Goal: Transaction & Acquisition: Purchase product/service

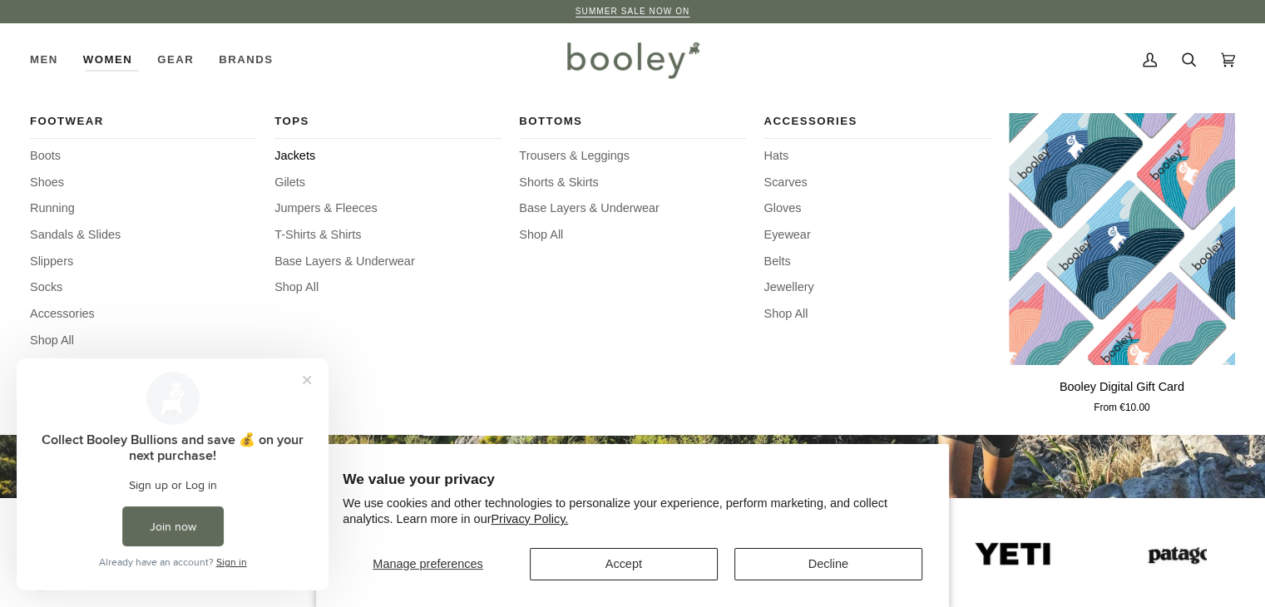
click at [291, 153] on span "Jackets" at bounding box center [387, 156] width 226 height 18
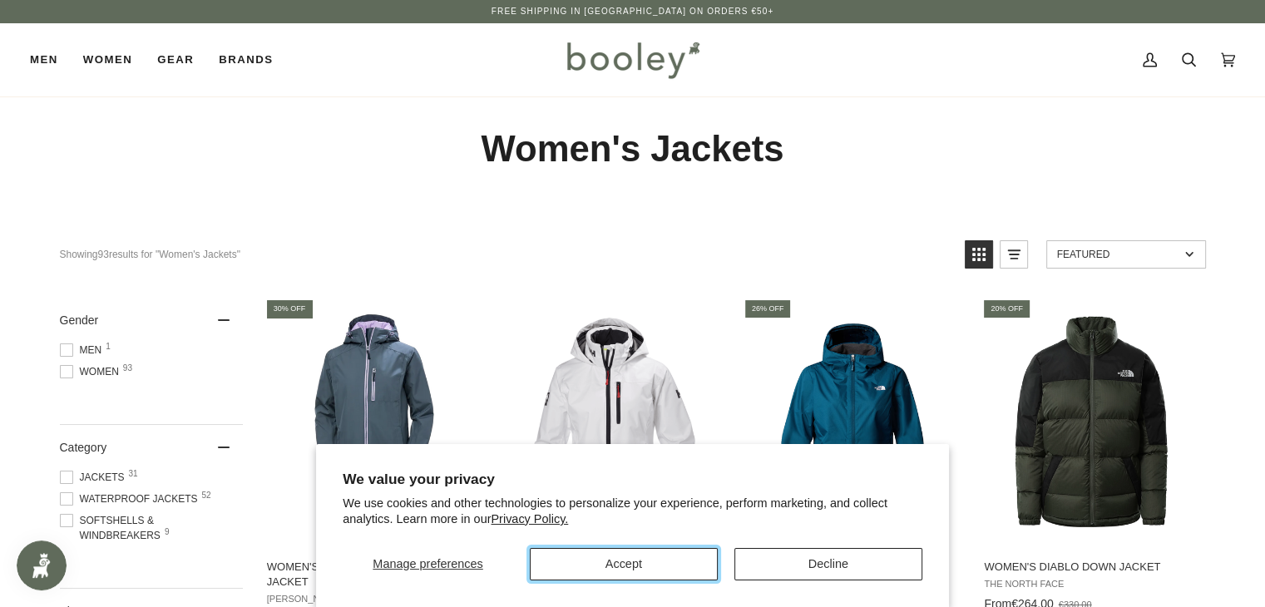
click at [592, 566] on button "Accept" at bounding box center [624, 564] width 188 height 32
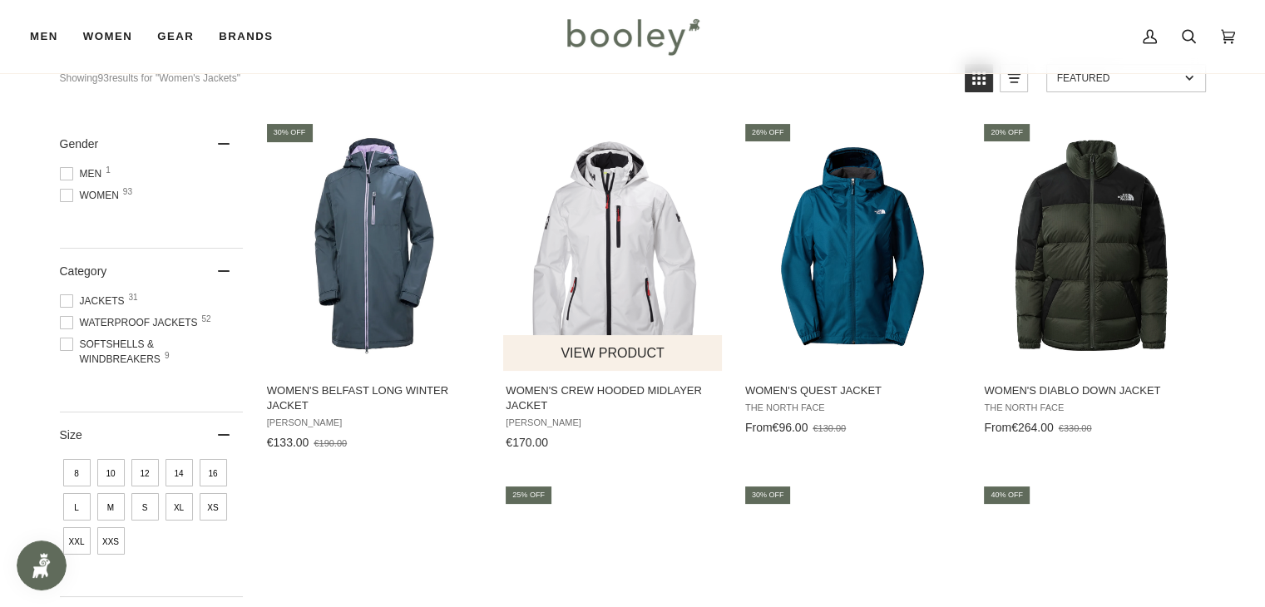
scroll to position [166, 0]
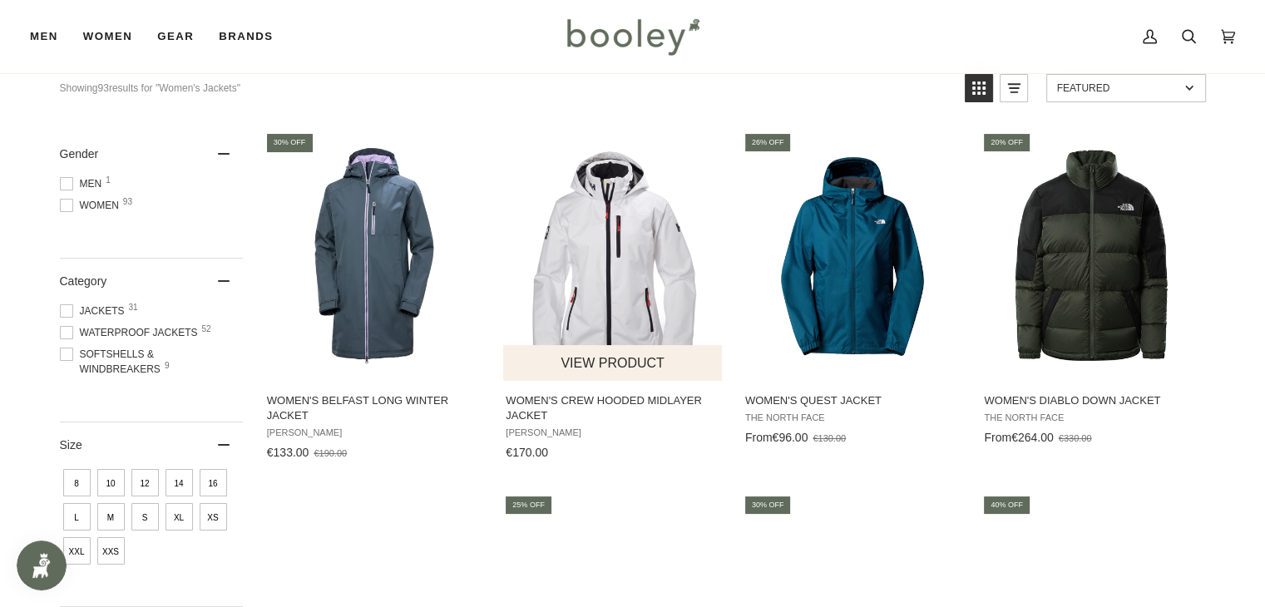
click at [609, 267] on img "Women's Crew Hooded Midlayer Jacket" at bounding box center [613, 256] width 220 height 220
click at [562, 302] on img "Women's Crew Hooded Midlayer Jacket" at bounding box center [613, 256] width 220 height 220
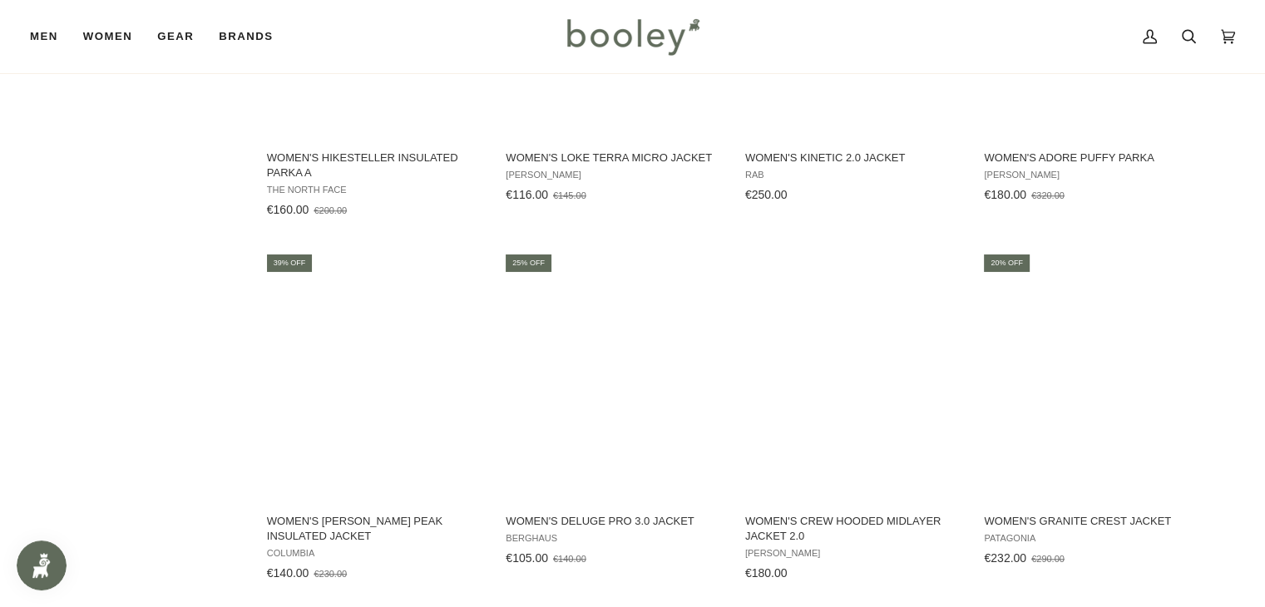
scroll to position [1497, 0]
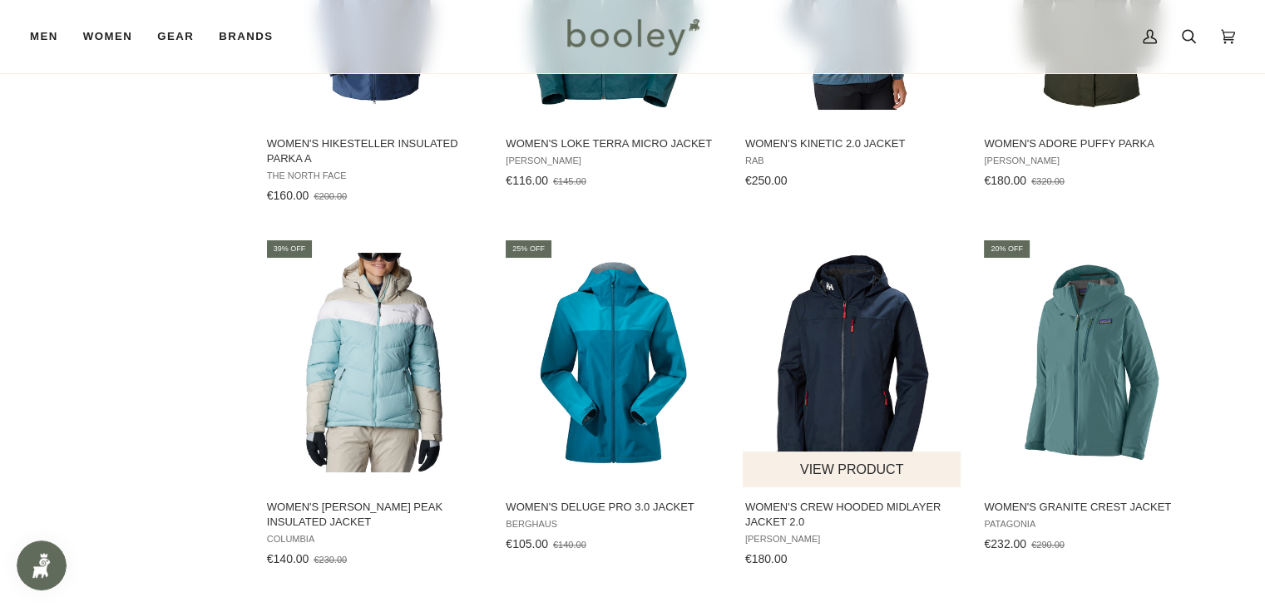
click at [864, 377] on img "Women's Crew Hooded Midlayer Jacket 2.0" at bounding box center [853, 363] width 220 height 220
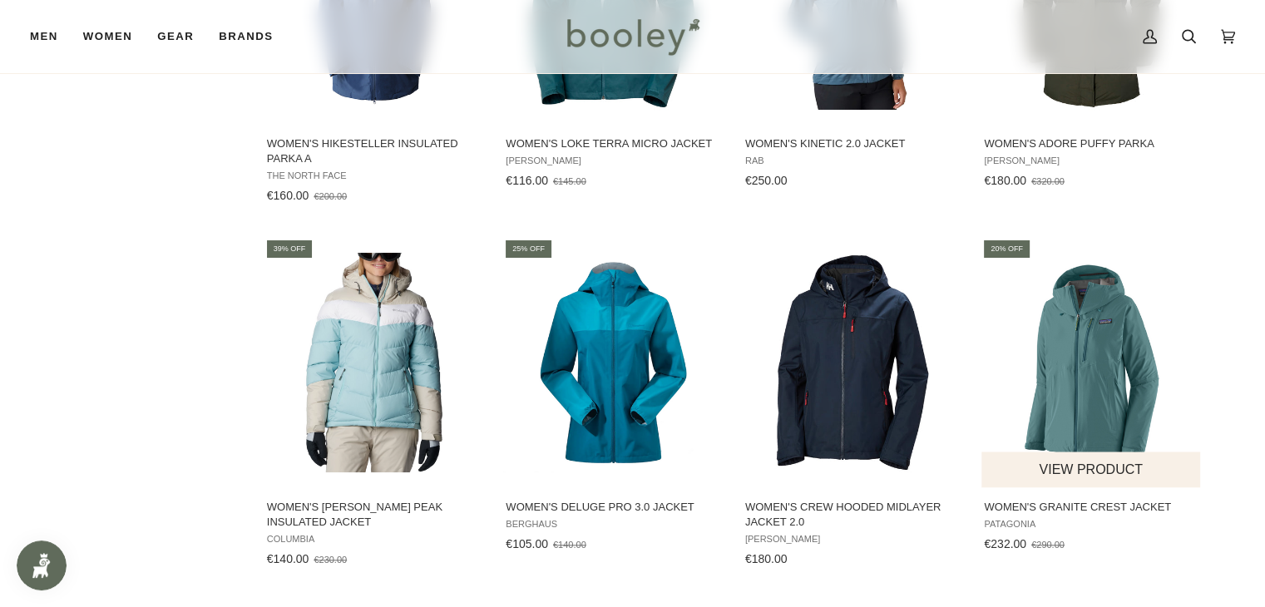
scroll to position [1580, 0]
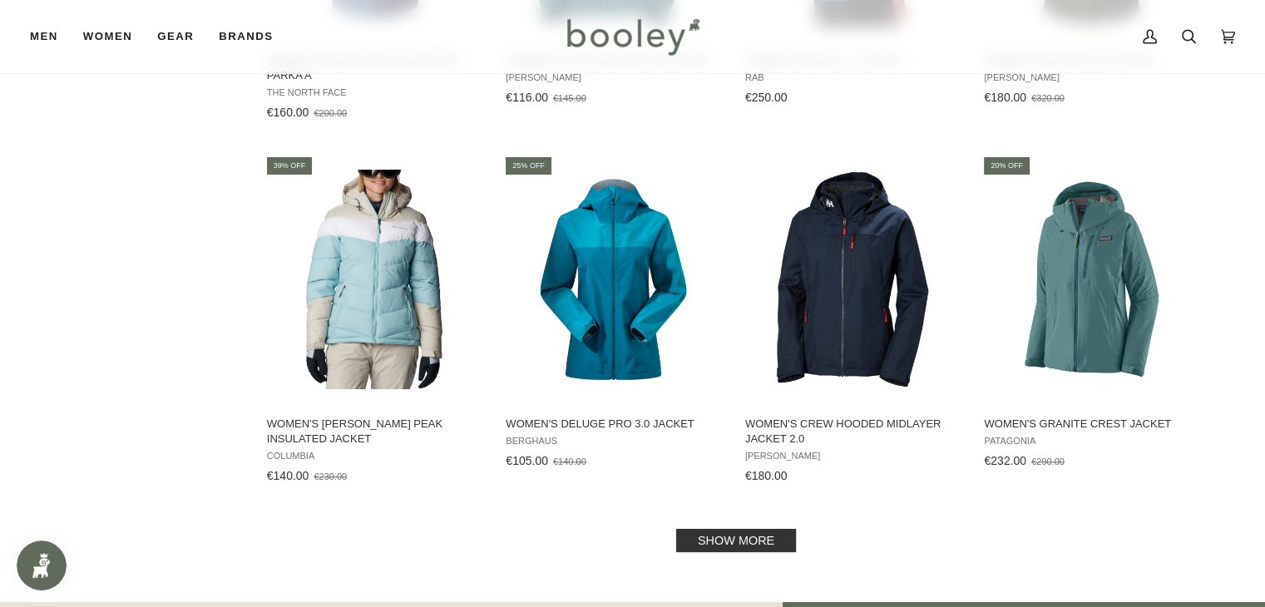
click at [772, 534] on link "Show more" at bounding box center [736, 540] width 120 height 23
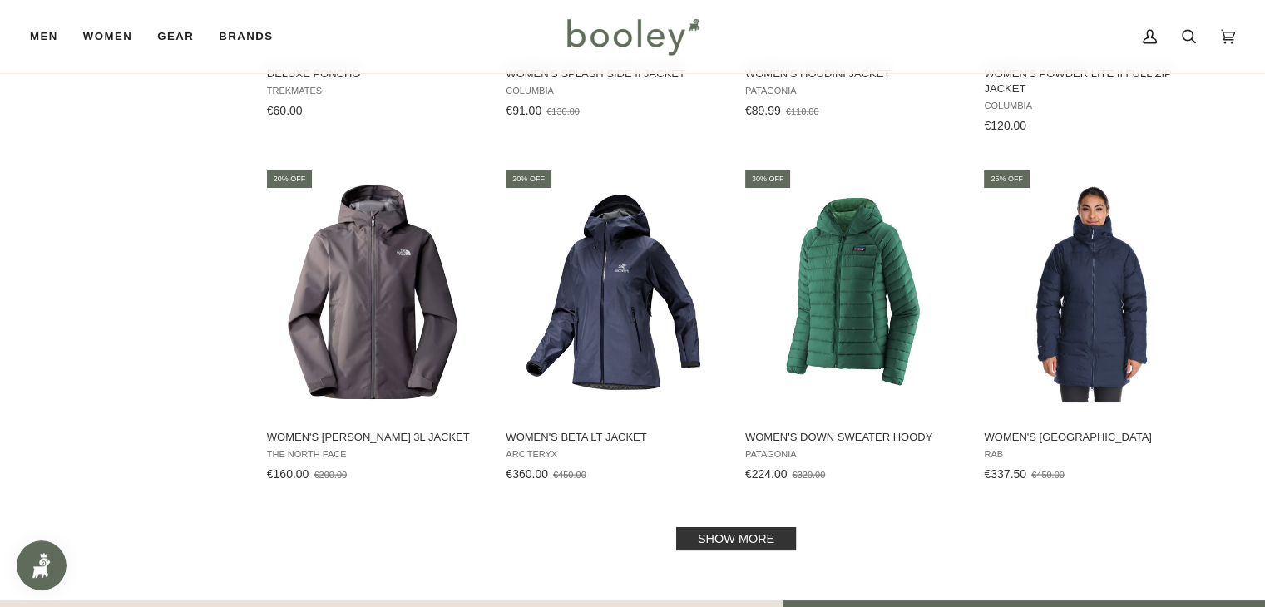
scroll to position [3410, 0]
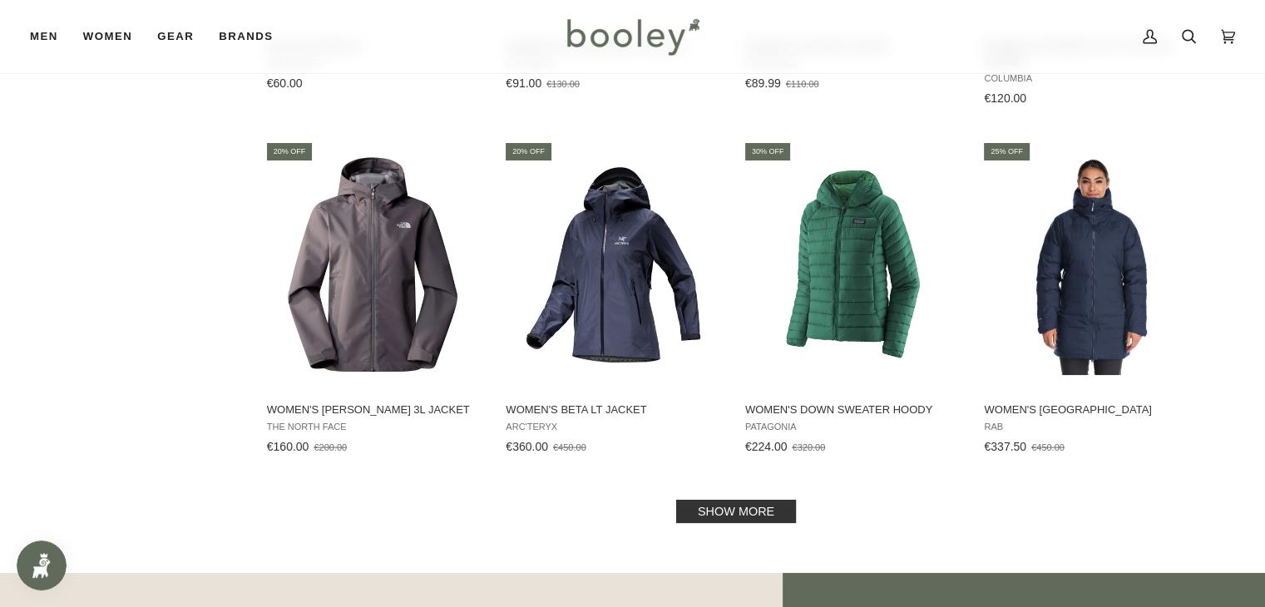
click at [695, 509] on link "Show more" at bounding box center [736, 511] width 120 height 23
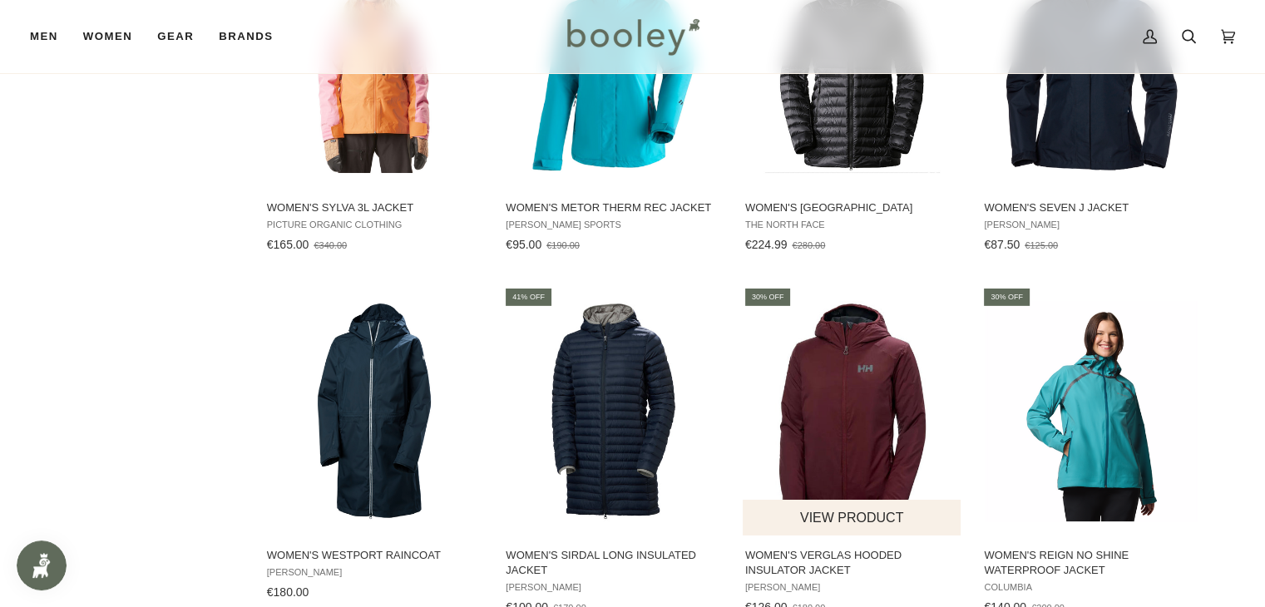
scroll to position [5074, 0]
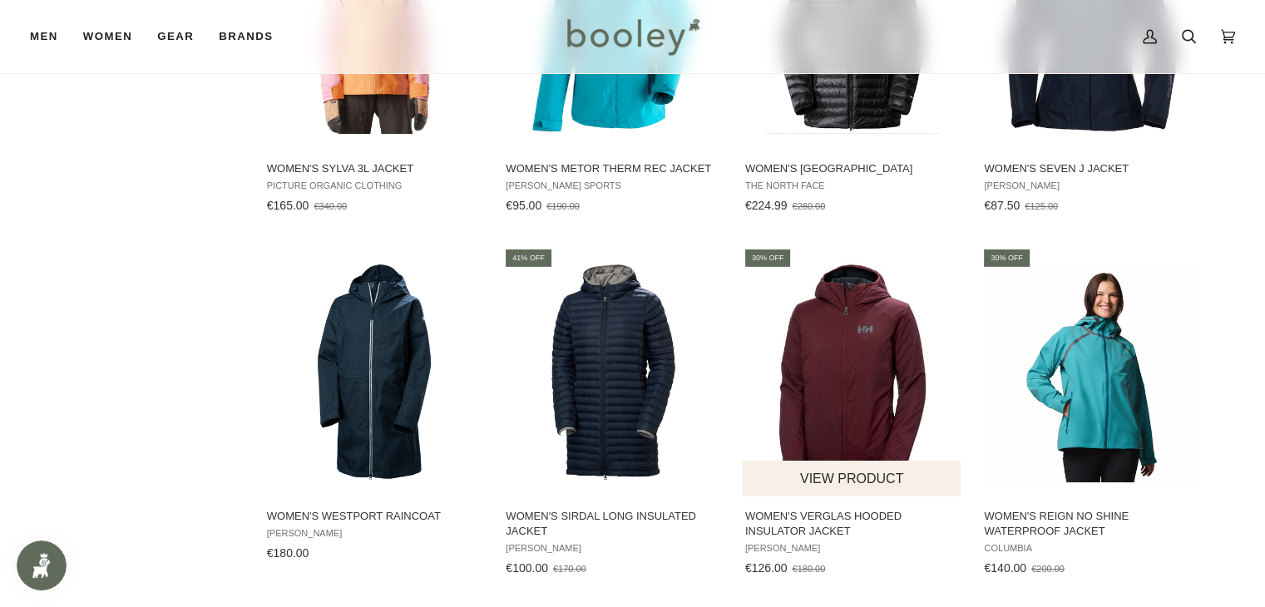
click at [845, 400] on img "Women's Verglas Hooded Insulator Jacket" at bounding box center [853, 372] width 220 height 220
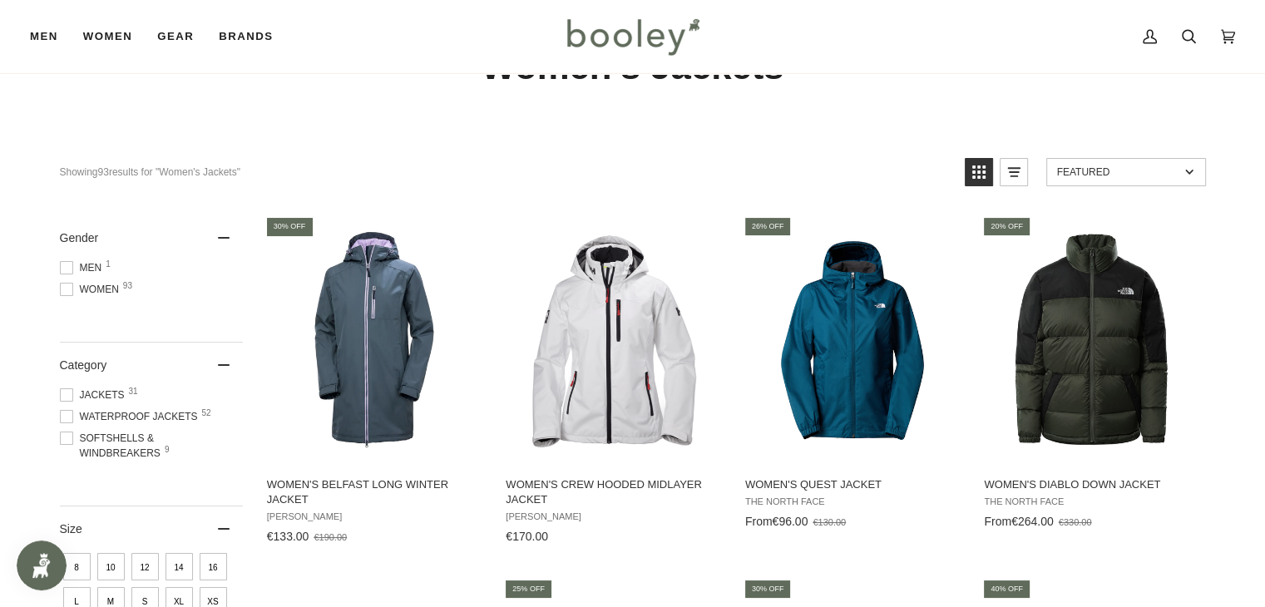
scroll to position [83, 0]
click at [64, 418] on span at bounding box center [66, 415] width 13 height 13
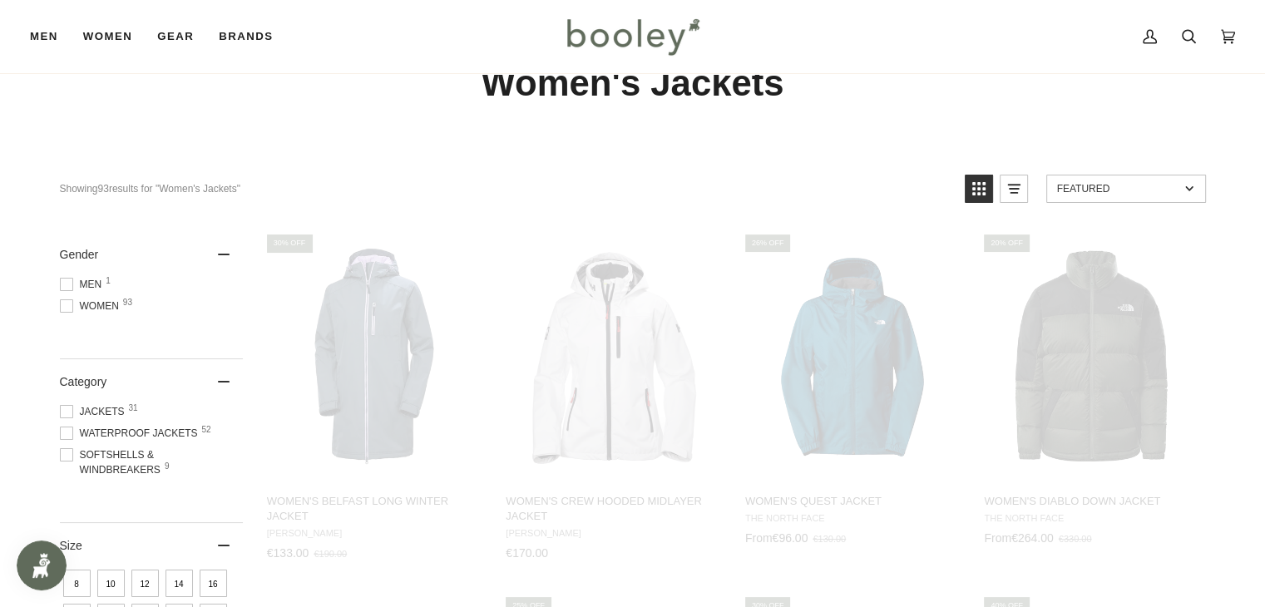
scroll to position [9, 0]
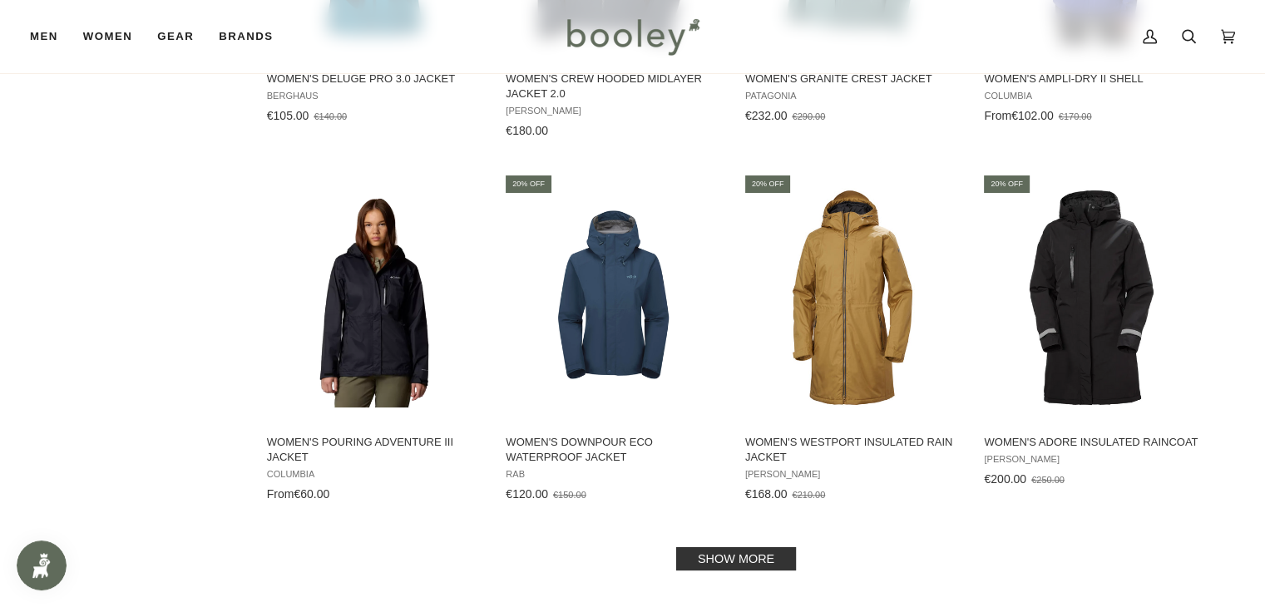
scroll to position [1588, 0]
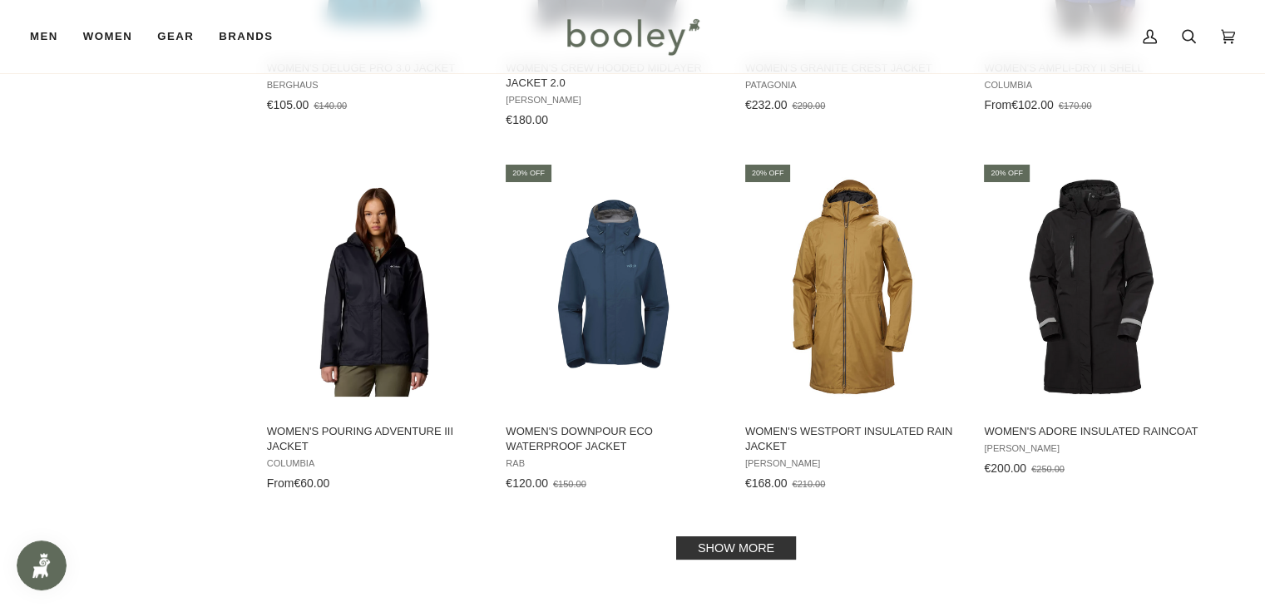
click at [752, 540] on link "Show more" at bounding box center [736, 548] width 120 height 23
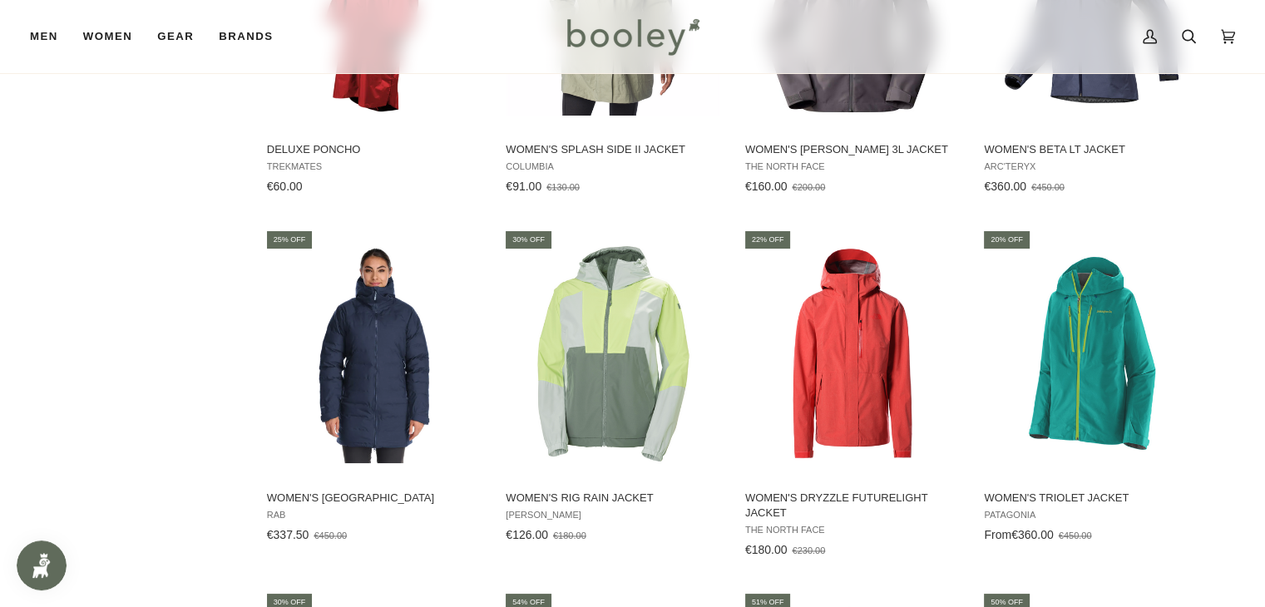
scroll to position [2253, 0]
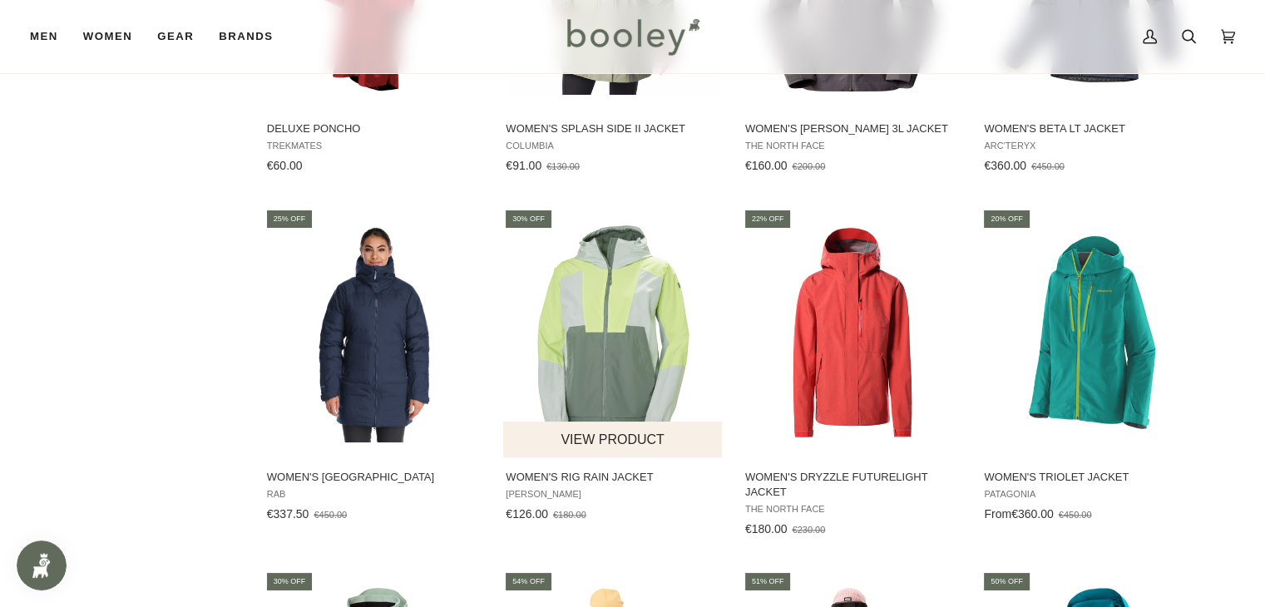
click at [614, 357] on img "Women's Rig Rain Jacket" at bounding box center [613, 333] width 220 height 220
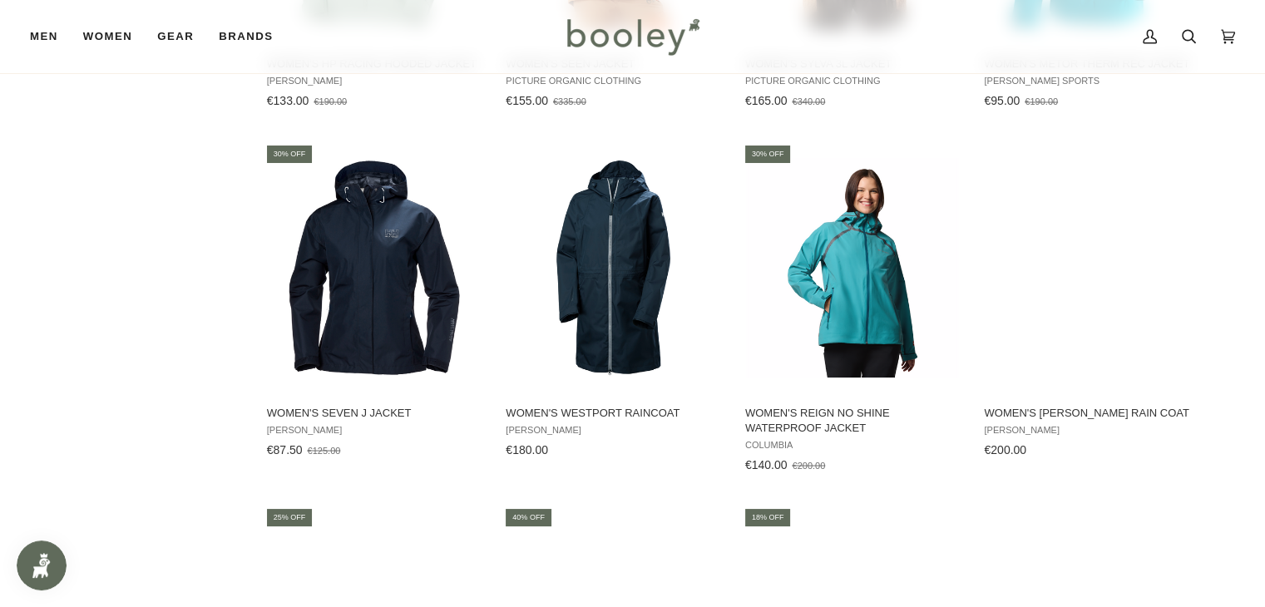
scroll to position [3002, 0]
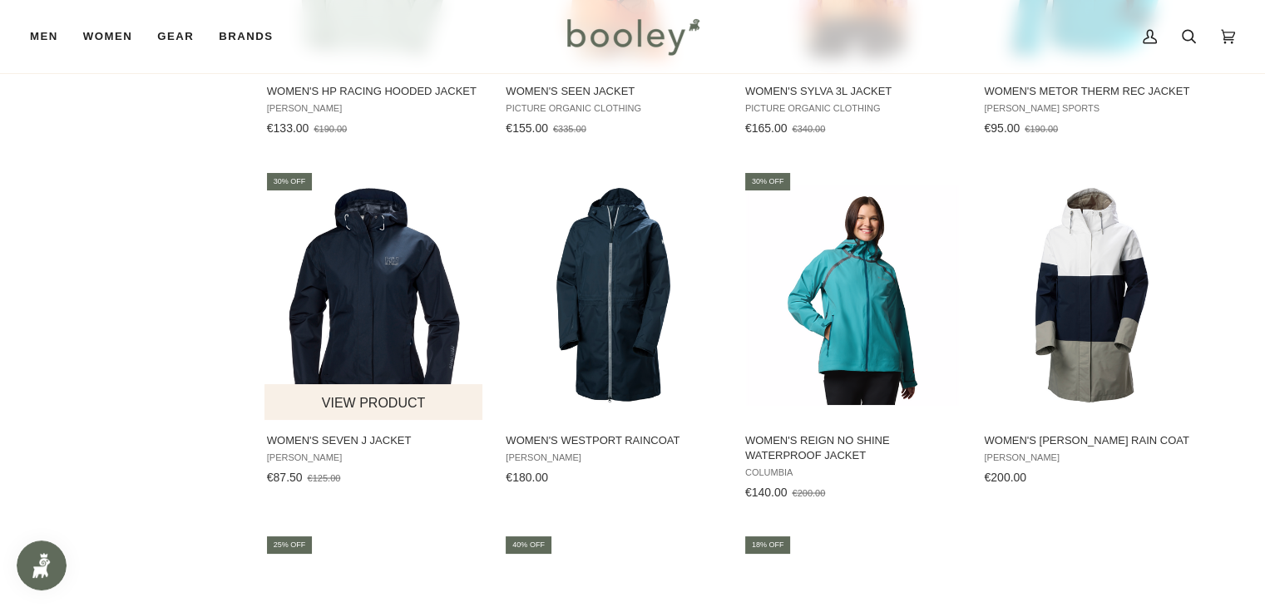
click at [341, 283] on img "Women's Seven J Jacket" at bounding box center [375, 295] width 220 height 220
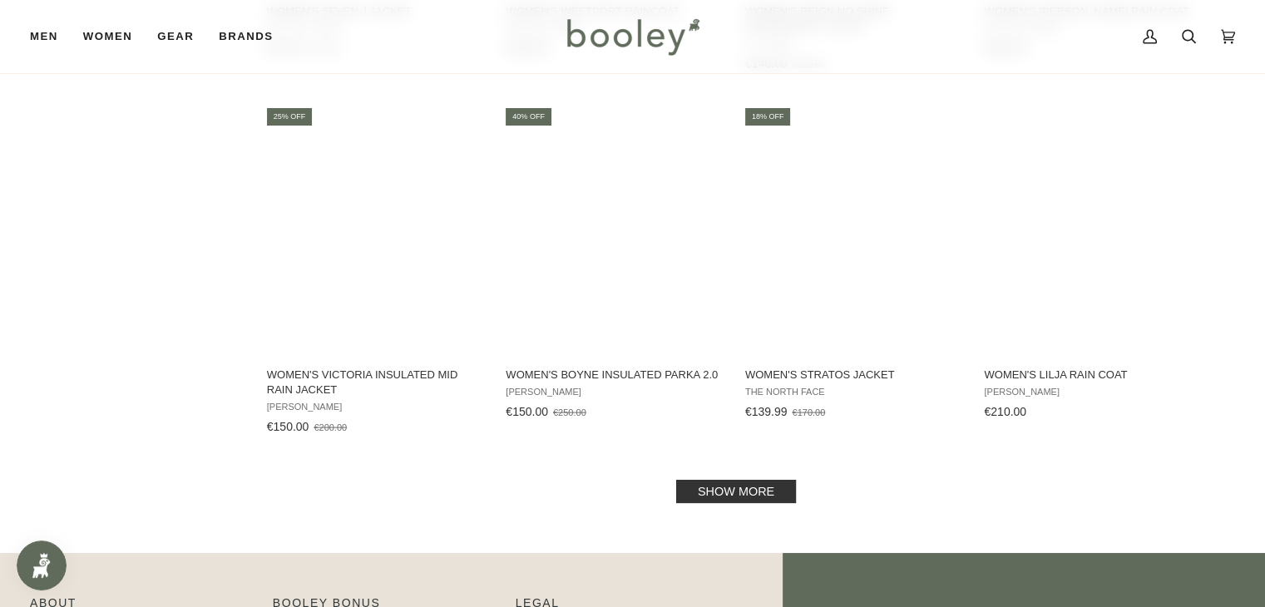
scroll to position [3501, 0]
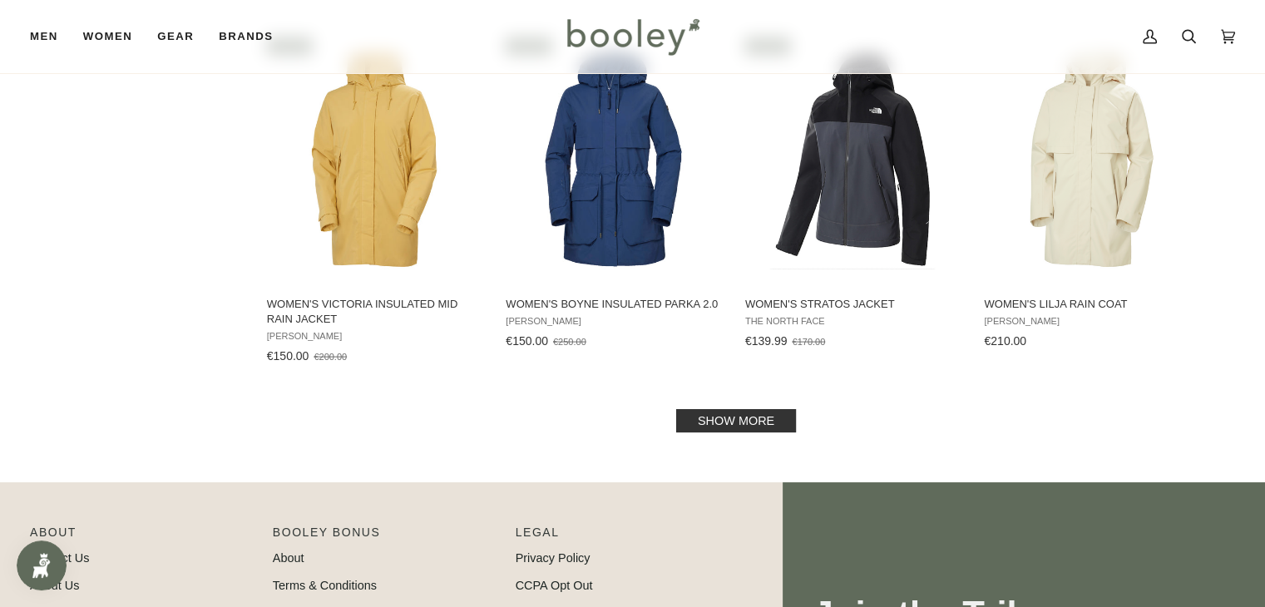
click at [745, 421] on link "Show more" at bounding box center [736, 420] width 120 height 23
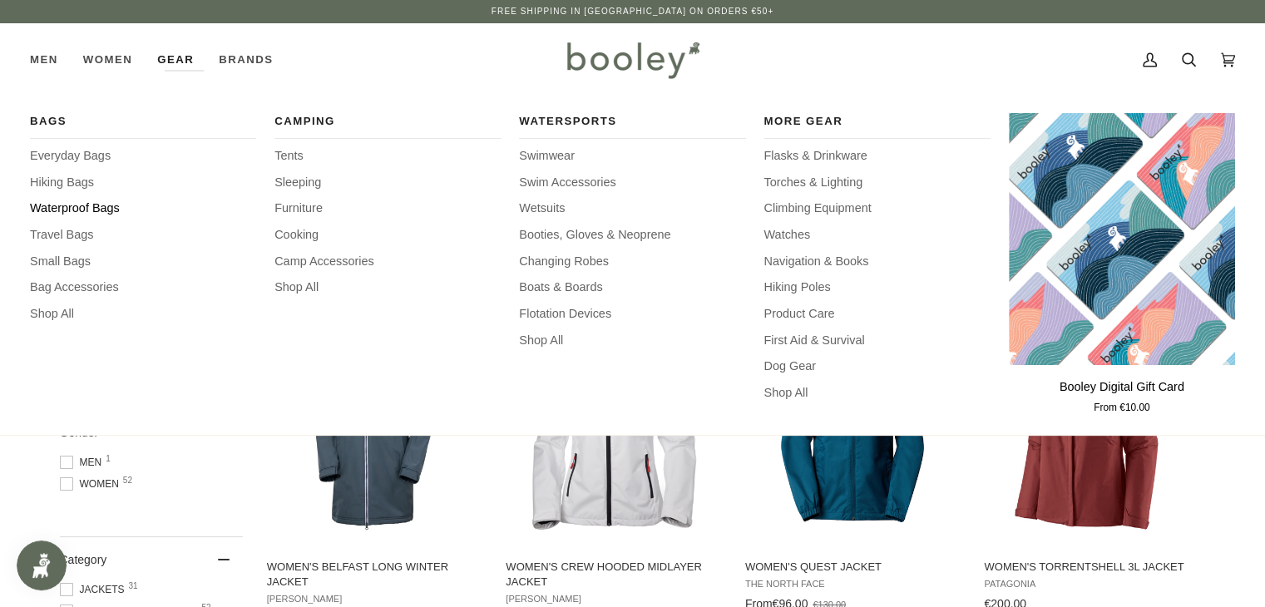
click at [80, 206] on span "Waterproof Bags" at bounding box center [143, 209] width 226 height 18
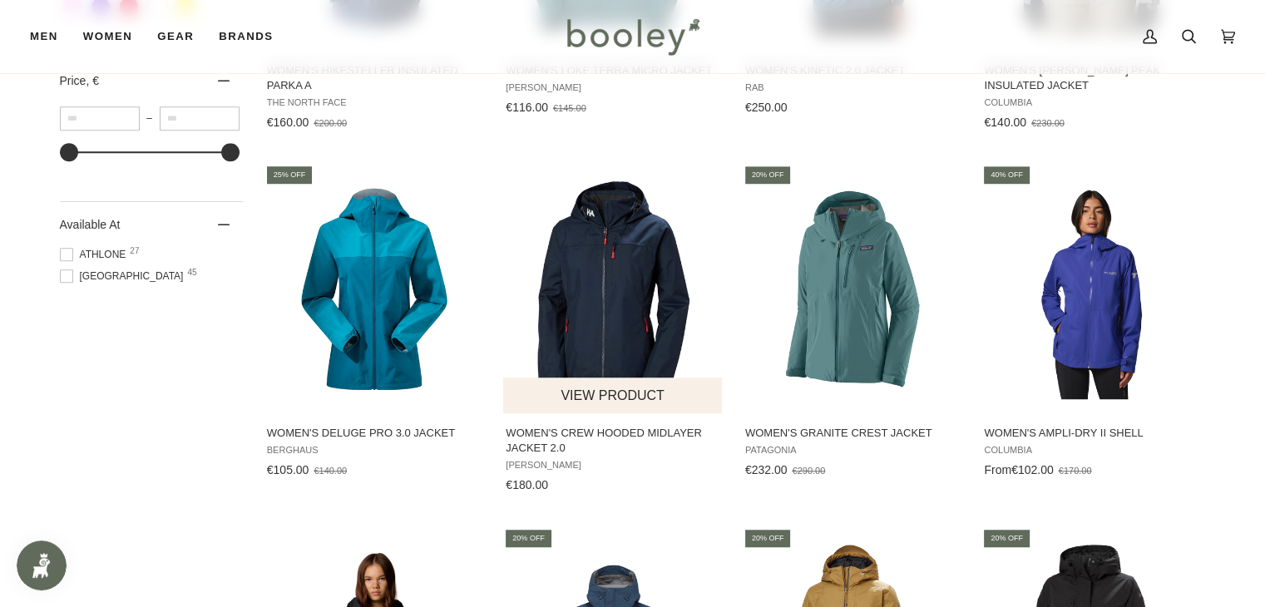
scroll to position [1248, 0]
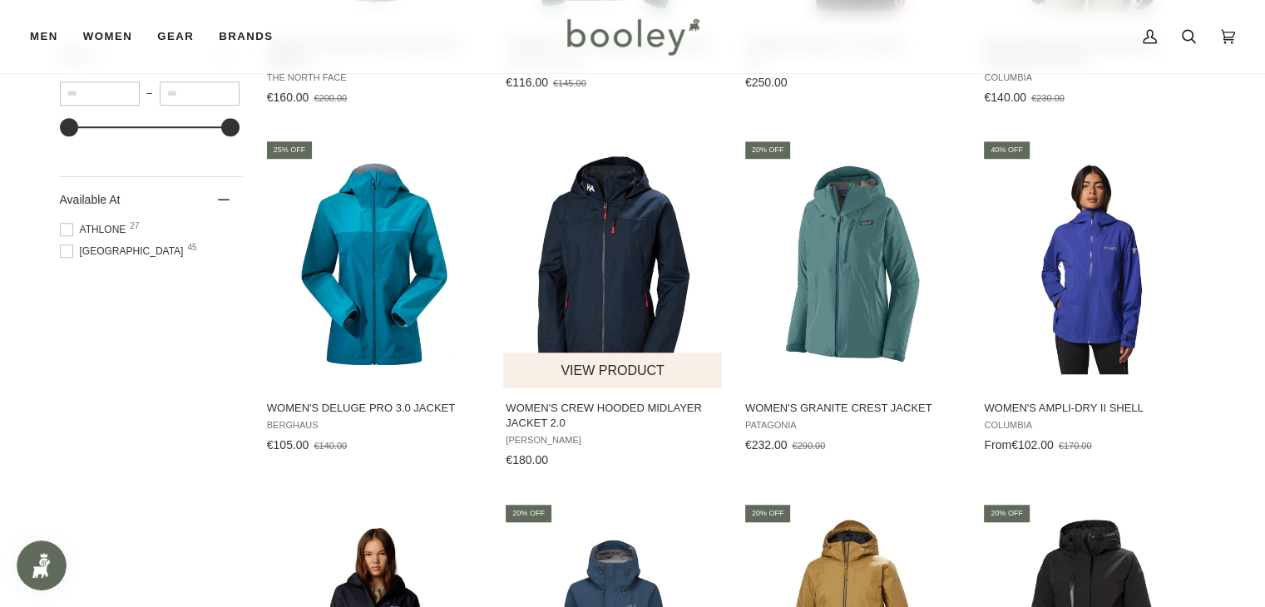
click at [614, 284] on img "Women's Crew Hooded Midlayer Jacket 2.0" at bounding box center [613, 264] width 220 height 220
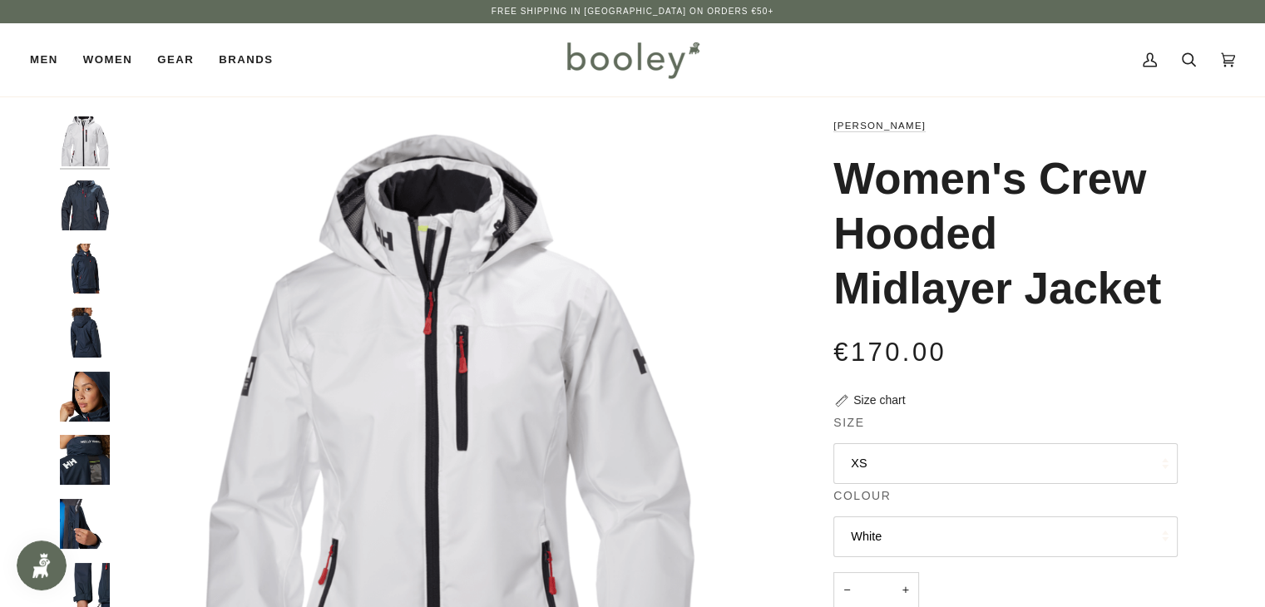
click at [67, 201] on img "Helly Hansen Women's Crew Hooded Midlayer Jacket Navy - Booley Galway" at bounding box center [85, 205] width 50 height 50
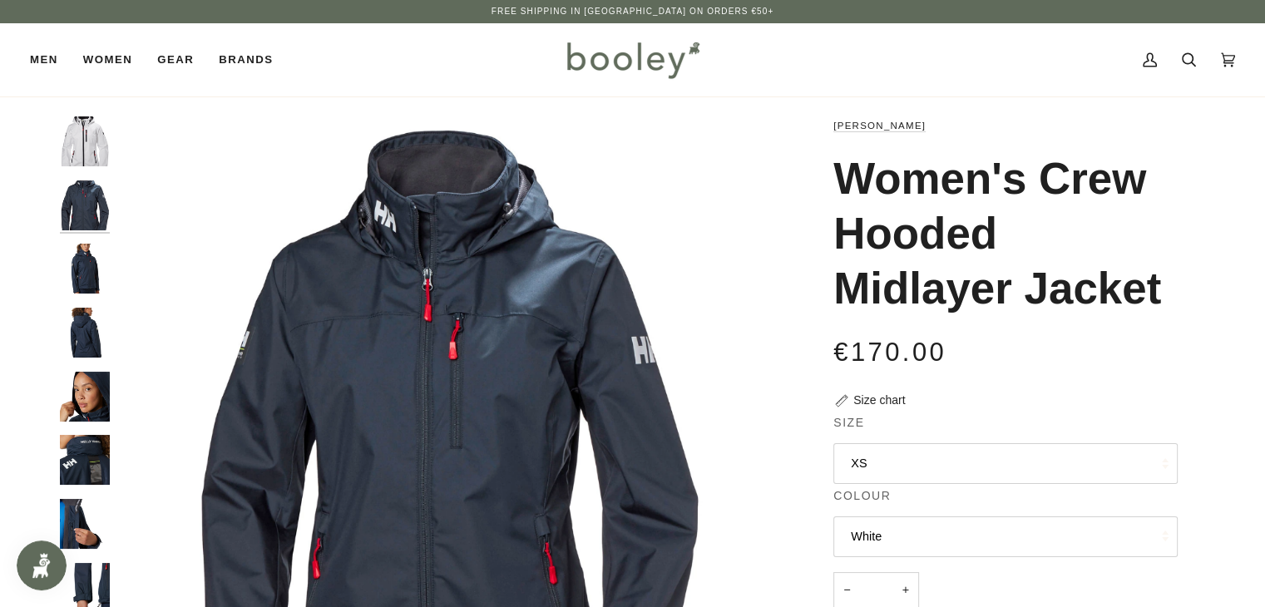
click at [83, 258] on img "Helly Hansen Women's Crew Hooded Midlayer Jacket - Booley Galway" at bounding box center [85, 269] width 50 height 50
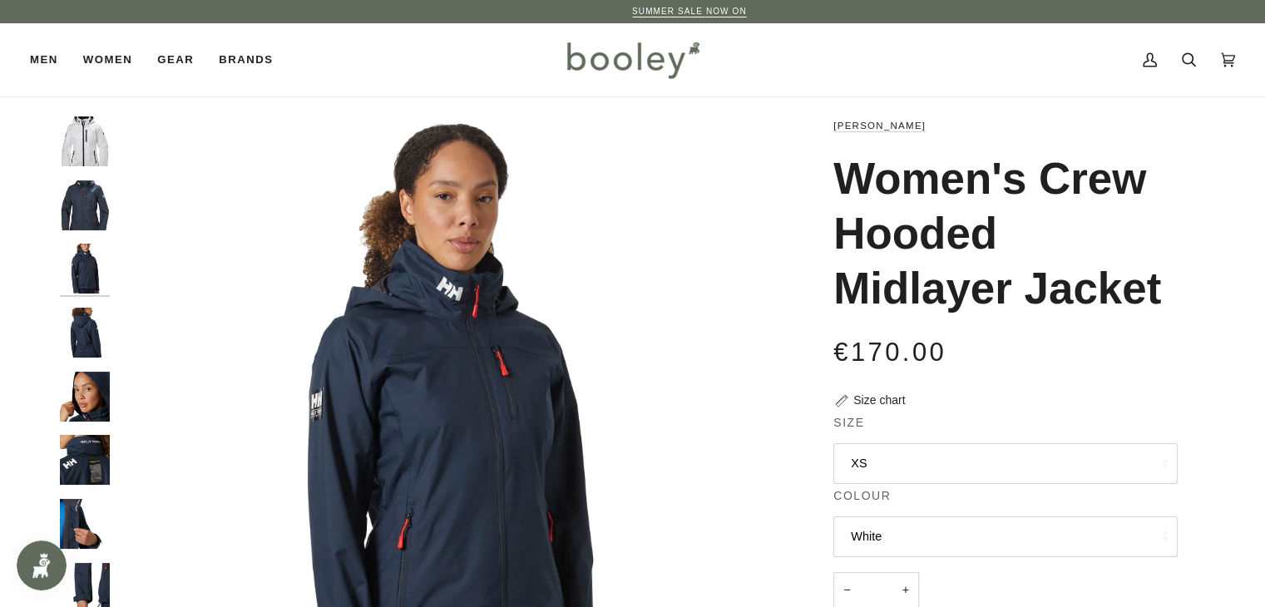
click at [79, 314] on img "Helly Hansen Women's Crew Hooded Midlayer Jacket - Booley Galway" at bounding box center [85, 333] width 50 height 50
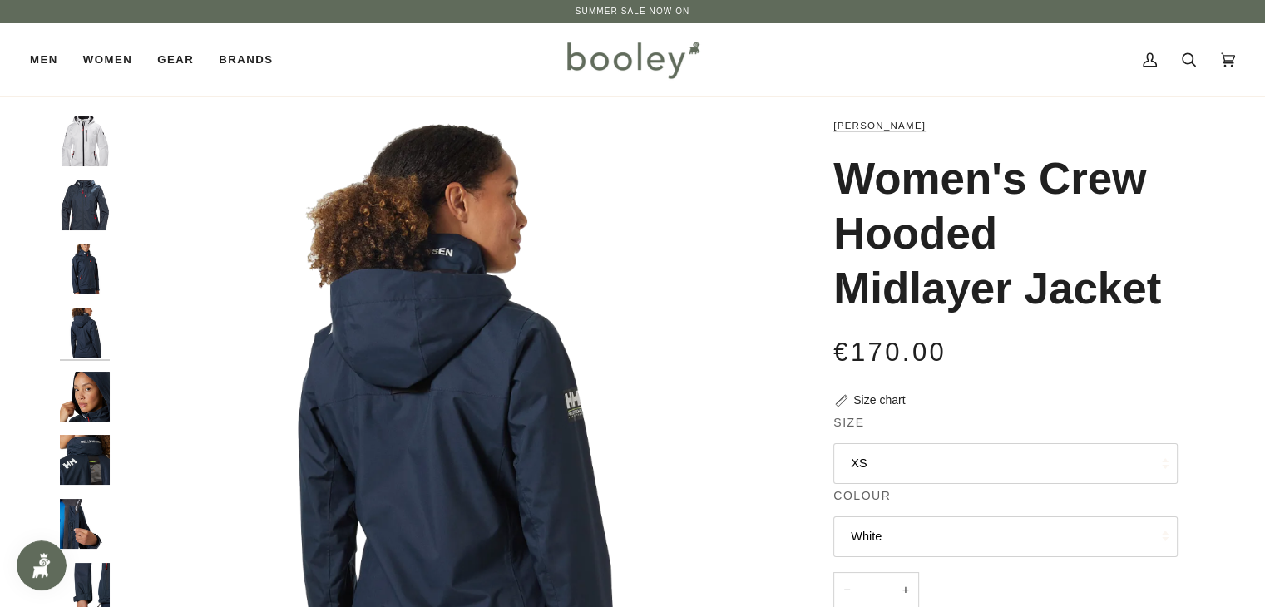
click at [83, 381] on img "Helly Hansen Women's Crew Hooded Midlayer Jacket - Booley Galway" at bounding box center [85, 397] width 50 height 50
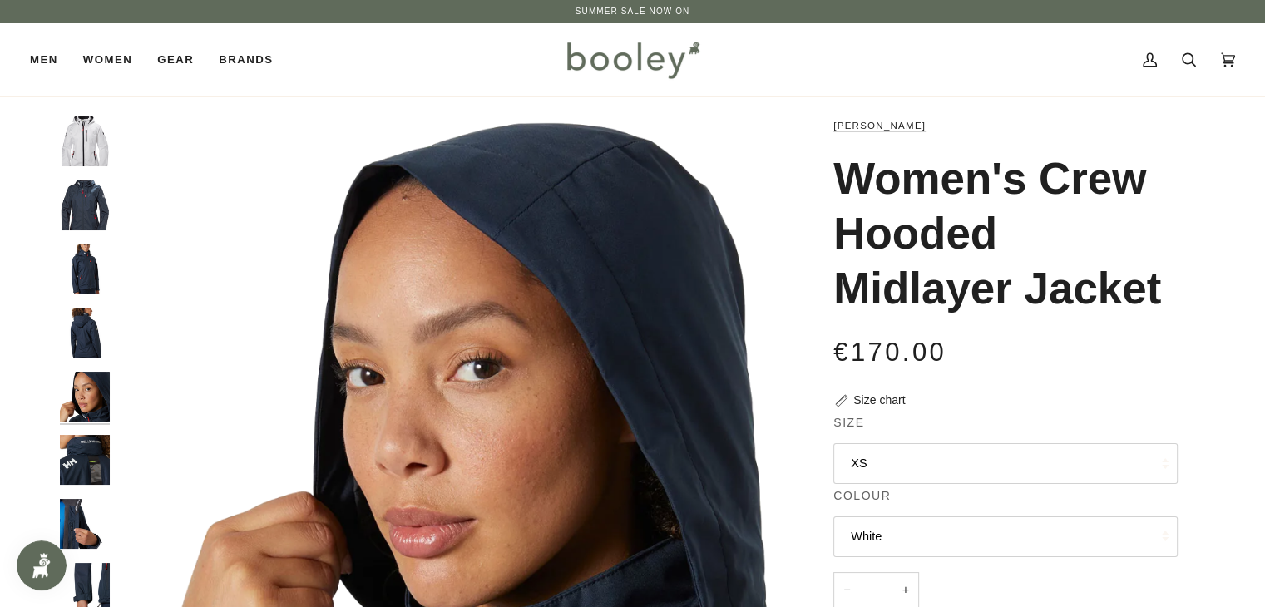
click at [90, 457] on img "Helly Hansen Women's Crew Hooded Midlayer Jacket - Booley Galway" at bounding box center [85, 460] width 50 height 50
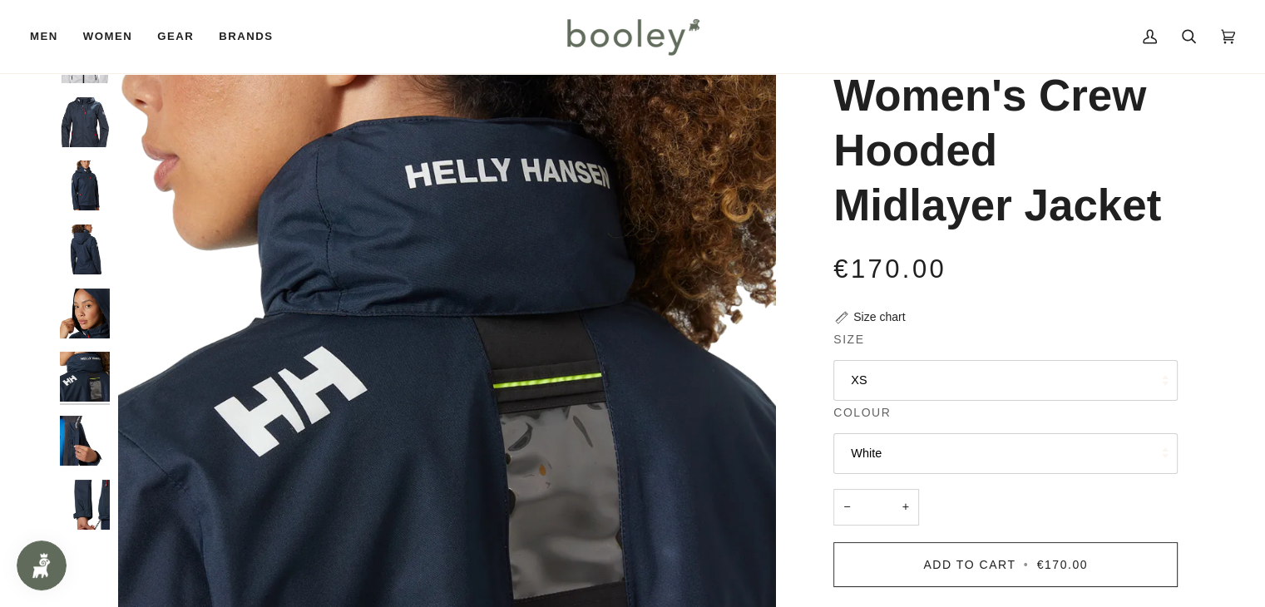
scroll to position [166, 0]
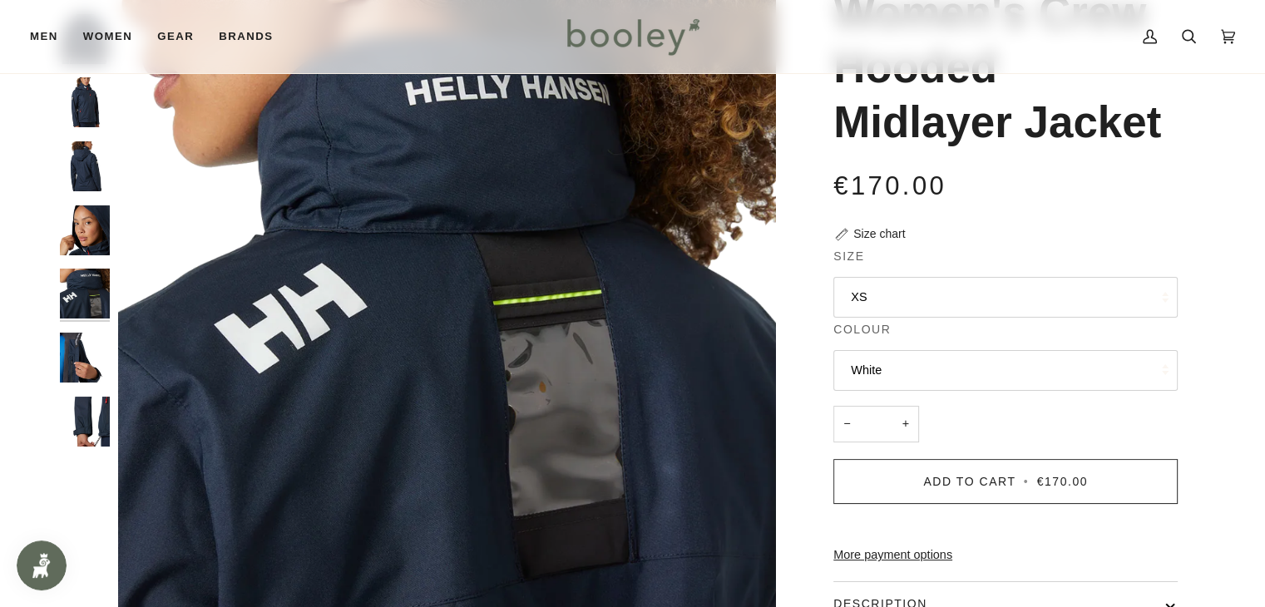
click at [83, 341] on img "Helly Hansen Women's Crew Hooded Midlayer Jacket - Booley Galway" at bounding box center [85, 358] width 50 height 50
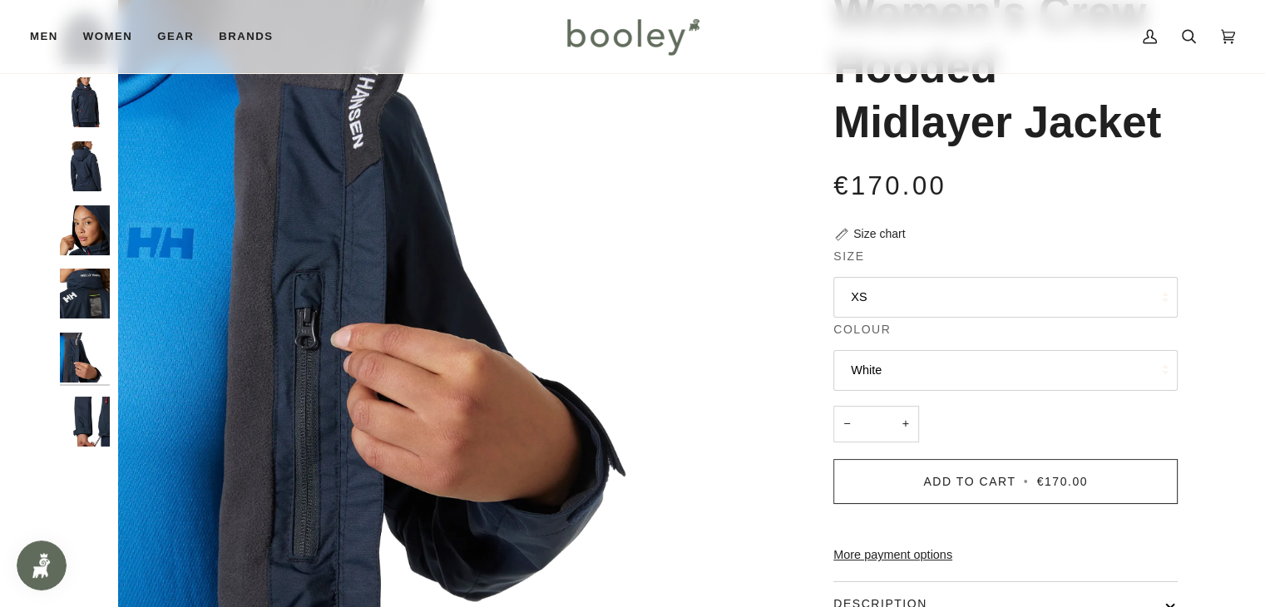
click at [87, 406] on img "Helly Hansen Women's Crew Hooded Midlayer Jacket - Booley Galway" at bounding box center [85, 422] width 50 height 50
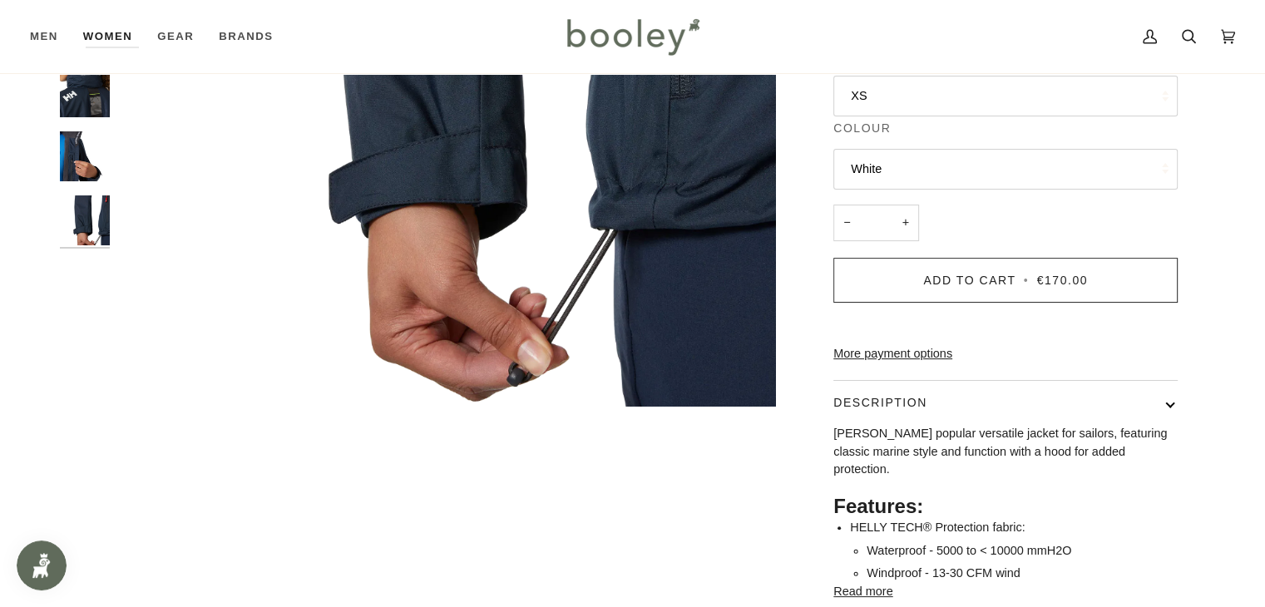
scroll to position [83, 0]
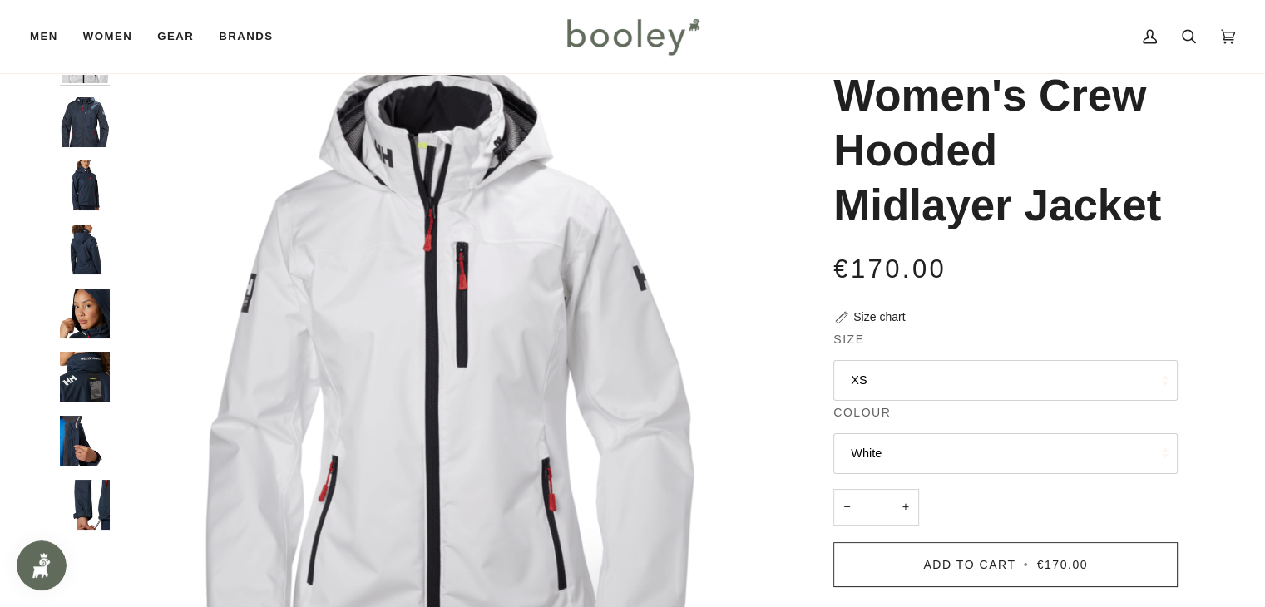
click at [1021, 387] on button "XS" at bounding box center [1005, 380] width 344 height 41
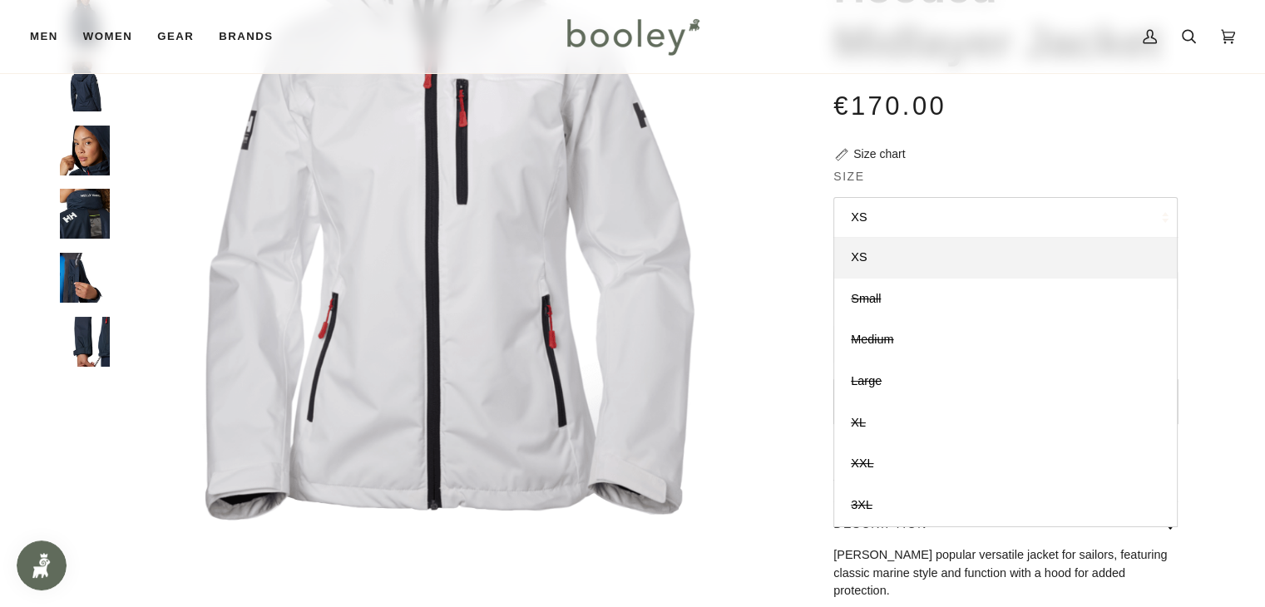
scroll to position [250, 0]
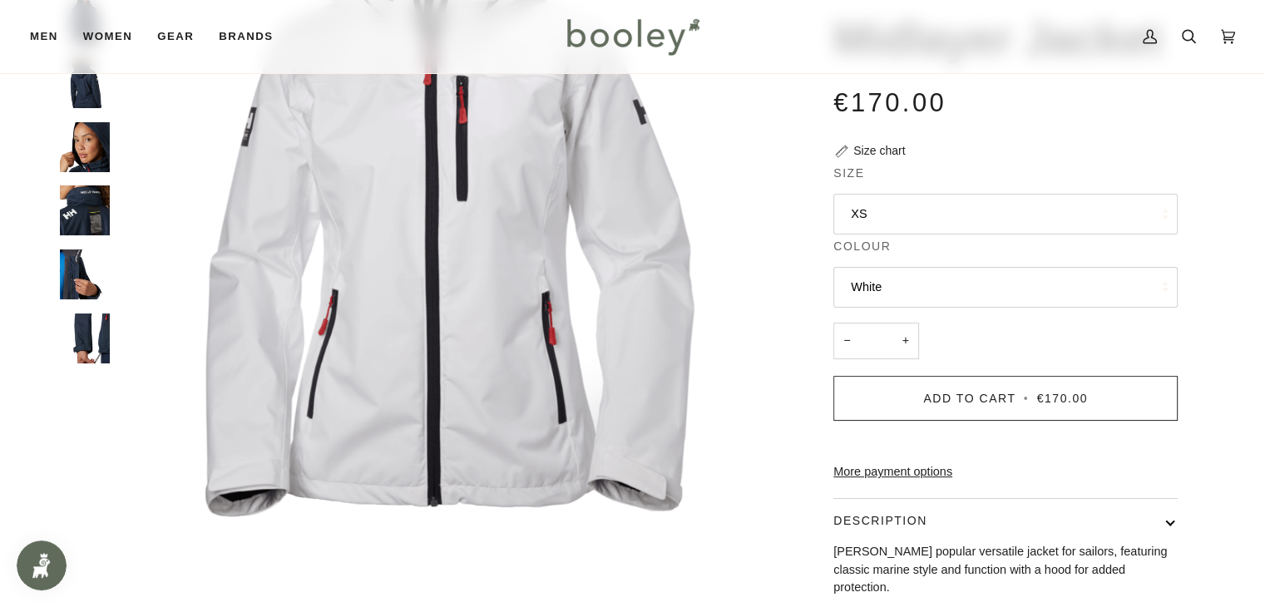
click at [1215, 382] on div "Zoom Zoom" at bounding box center [633, 346] width 1206 height 959
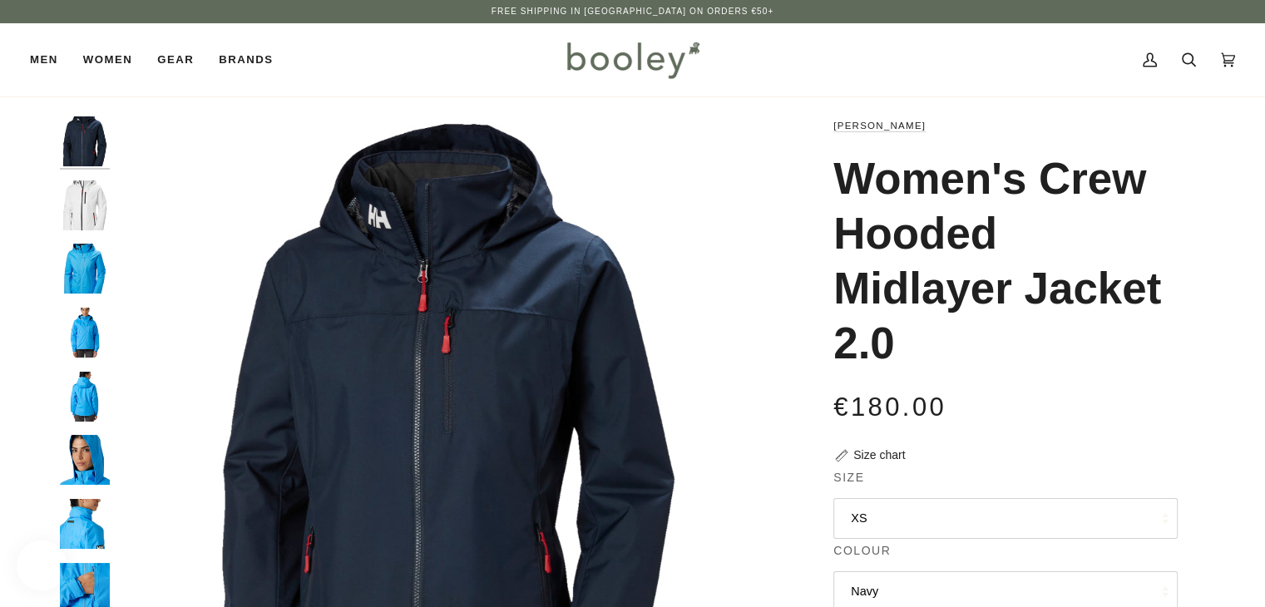
click at [1062, 523] on button "XS" at bounding box center [1005, 518] width 344 height 41
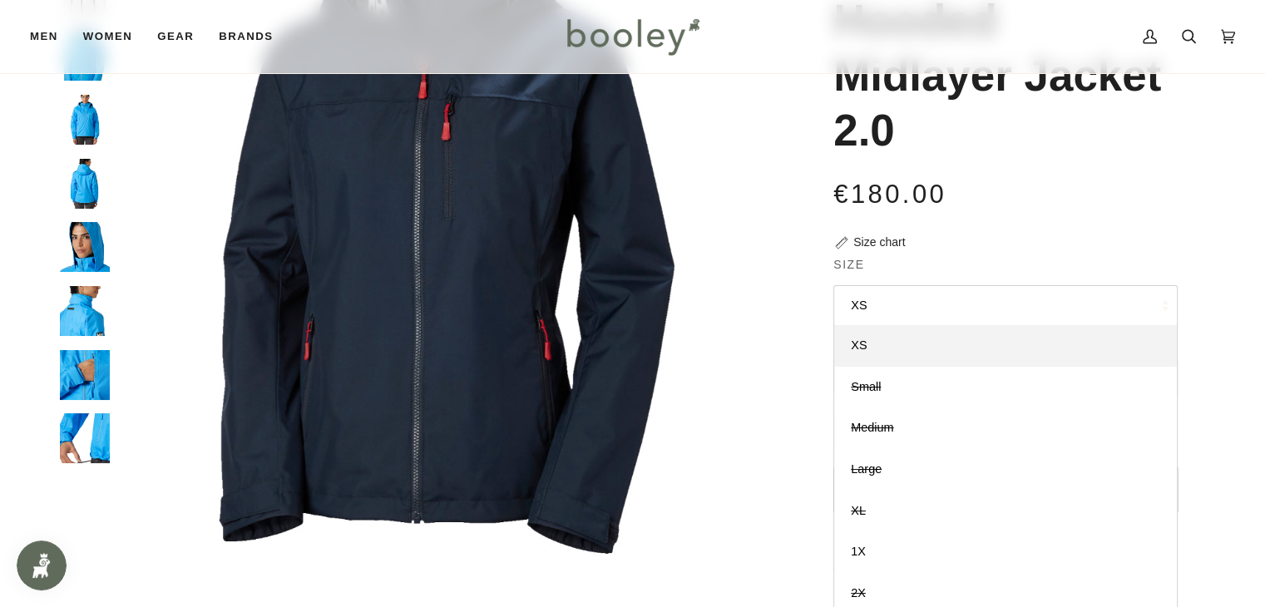
scroll to position [250, 0]
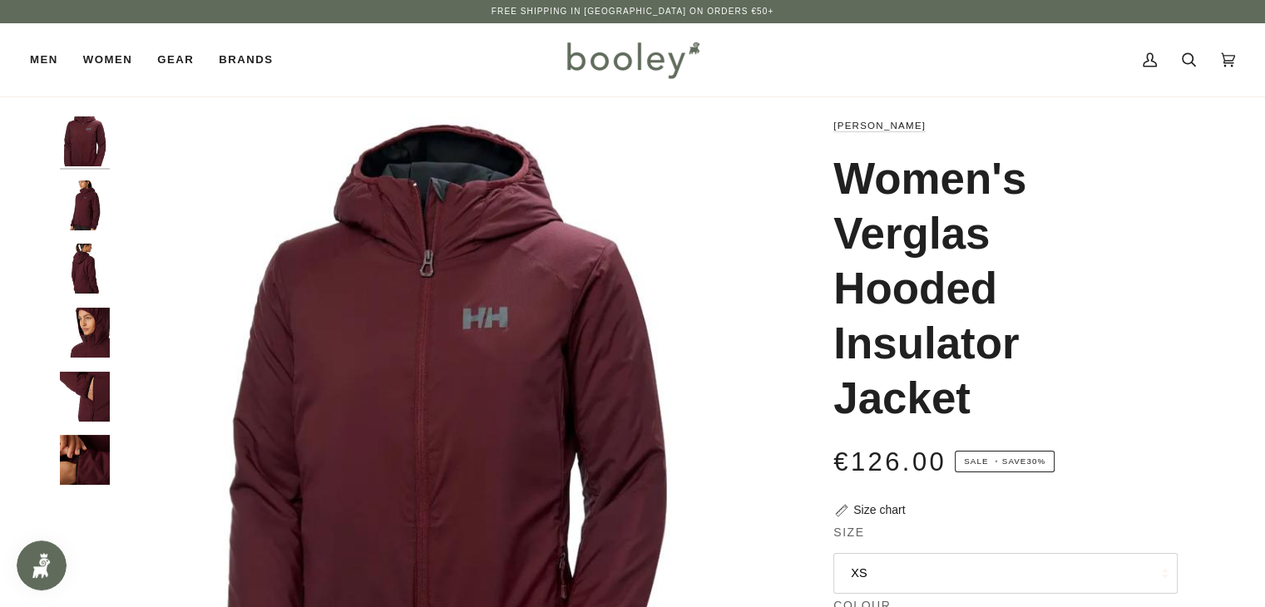
click at [82, 190] on img "Helly Hansen Women's Verglas Hooded Insulator Jacket Hickory - Booley Galway" at bounding box center [85, 205] width 50 height 50
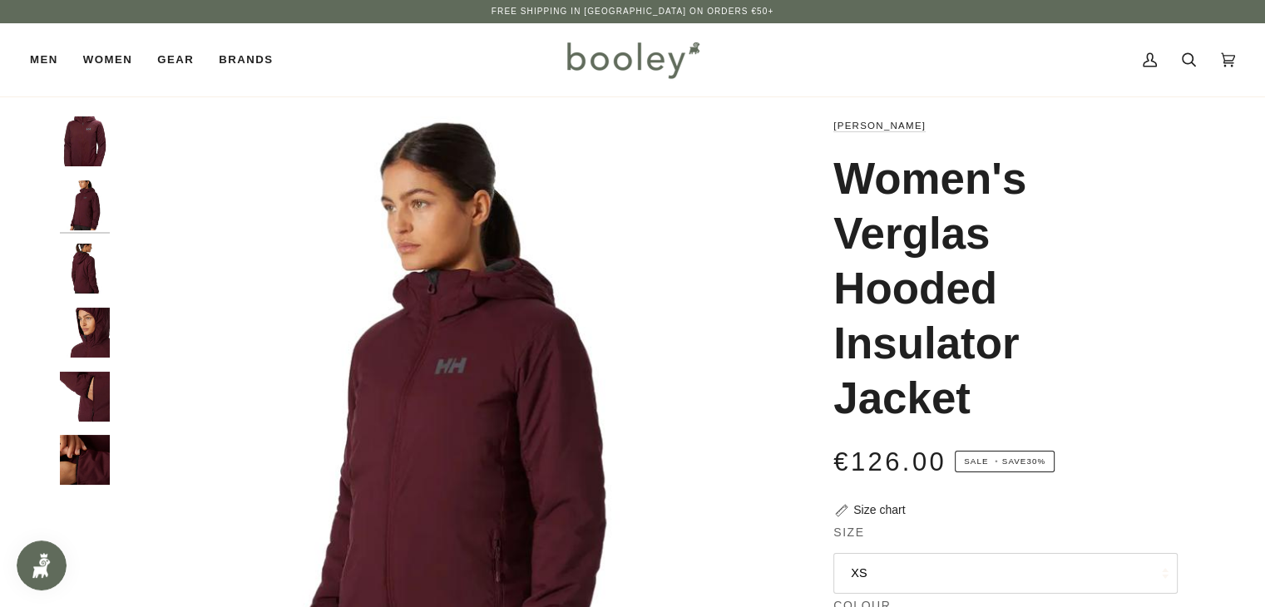
click at [91, 234] on div at bounding box center [89, 307] width 58 height 383
click at [94, 254] on img "Helly Hansen Women's Verglas Hooded Insulator Jacket Hickory - Booley Galway" at bounding box center [85, 269] width 50 height 50
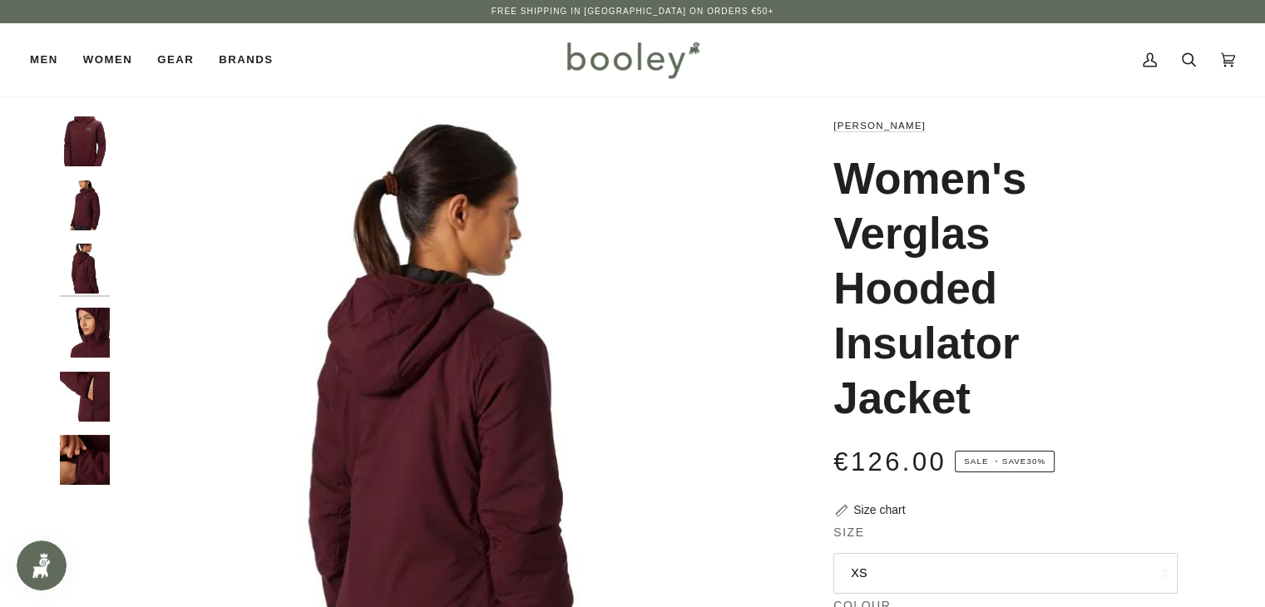
click at [77, 310] on img "Helly Hansen Women's Verglas Hooded Insulator Jacket Hickory - Booley Galway" at bounding box center [85, 333] width 50 height 50
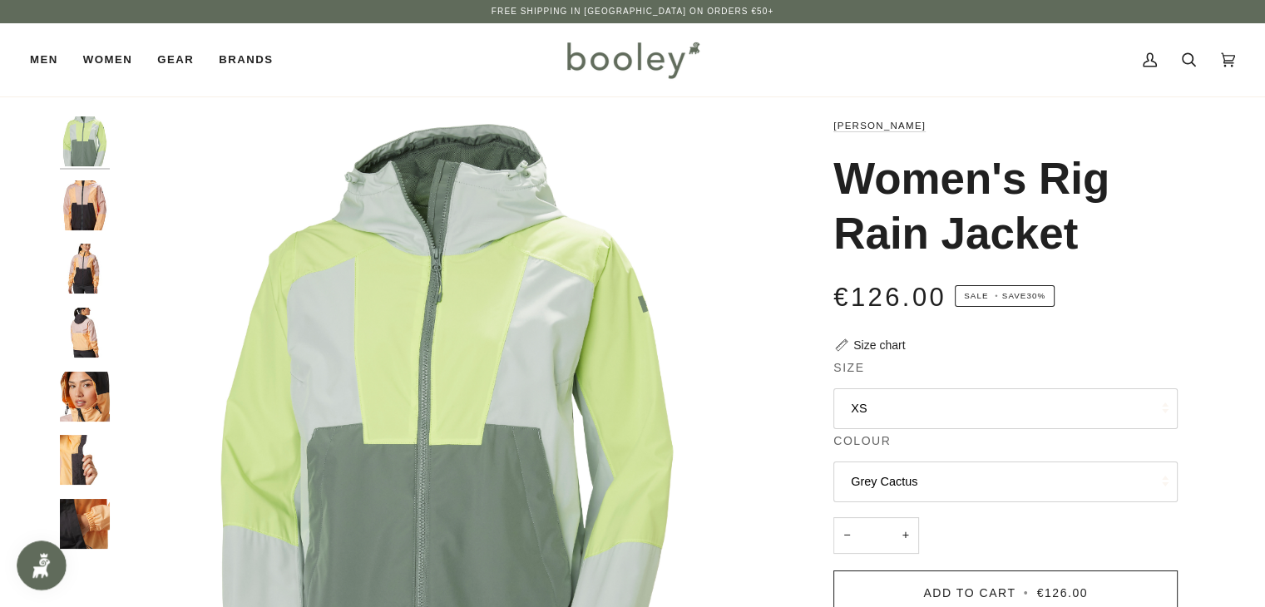
click at [76, 196] on img "Helly Hansen Women's Rig Rain Jacket Miami Peach - Booley Galway" at bounding box center [85, 205] width 50 height 50
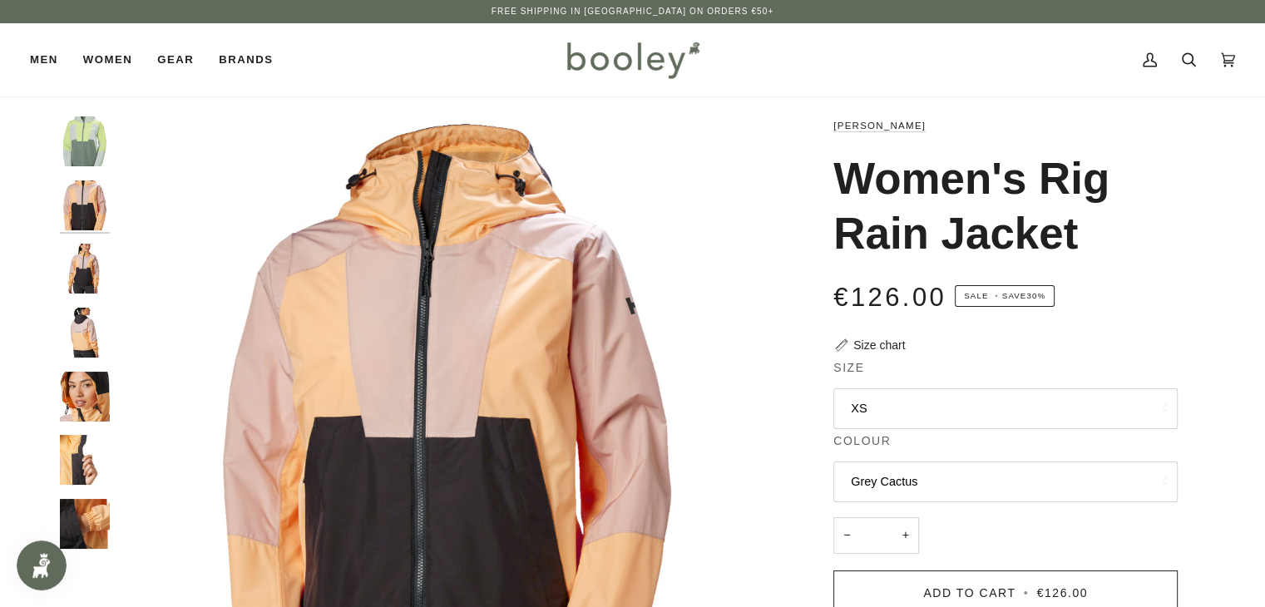
click at [80, 254] on img "Helly Hansen Women's Rig Rain Jacket Miami Peach - Booley Galway" at bounding box center [85, 269] width 50 height 50
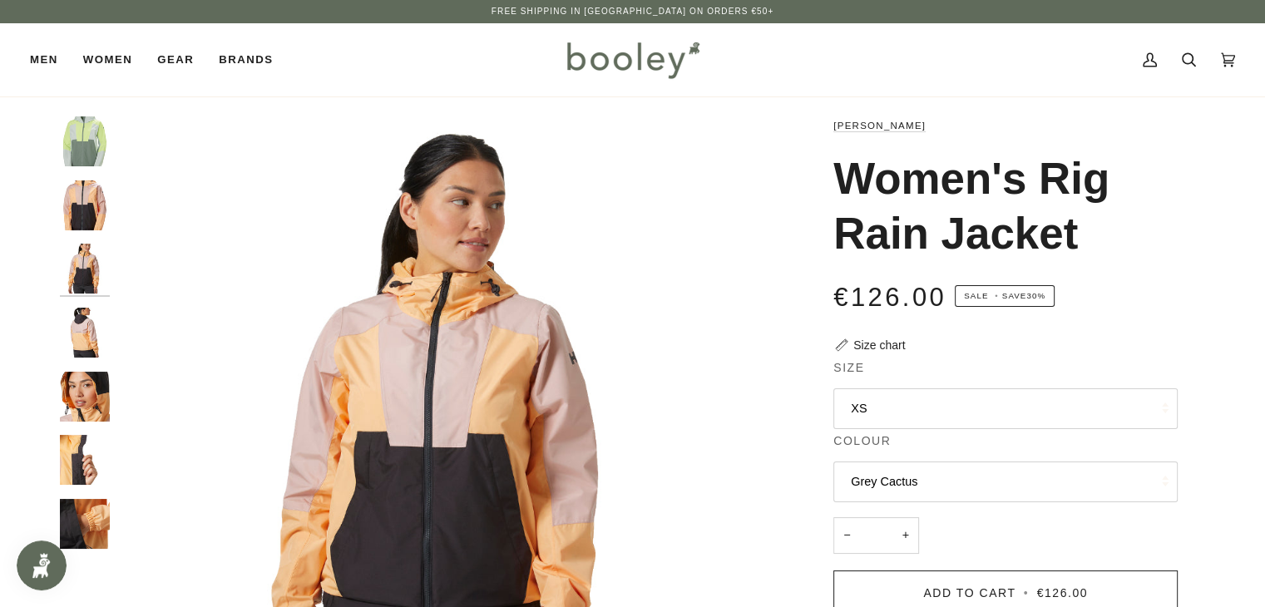
scroll to position [83, 0]
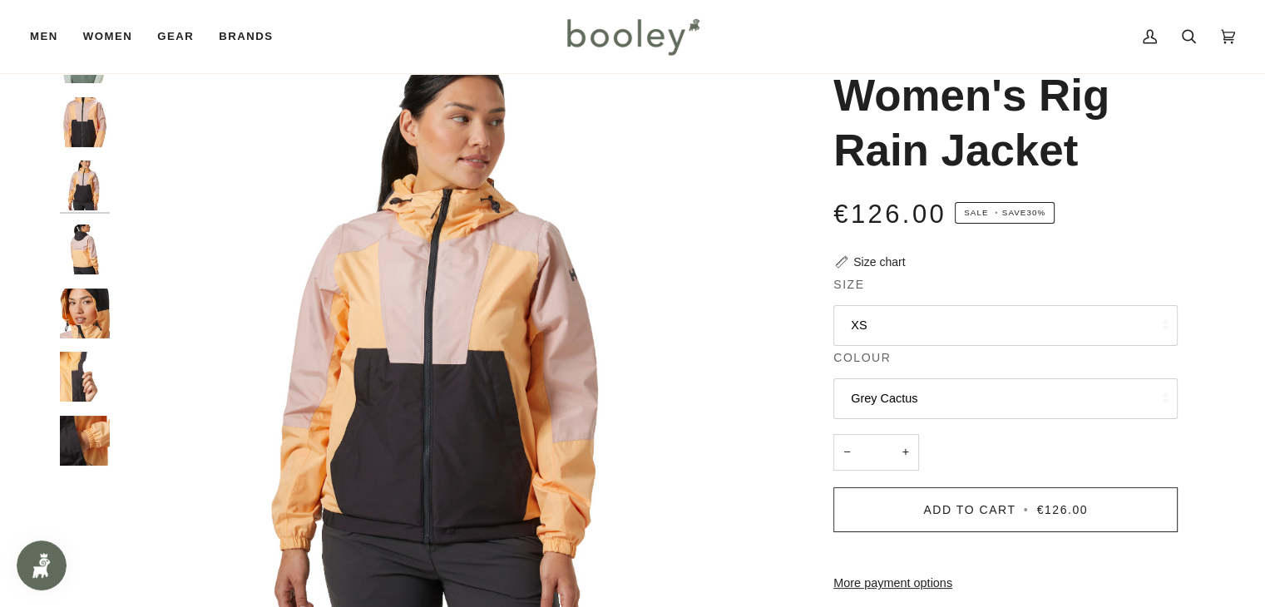
click at [87, 246] on img "Helly Hansen Women's Rig Rain Jacket Miami Peach - Booley Galway" at bounding box center [85, 250] width 50 height 50
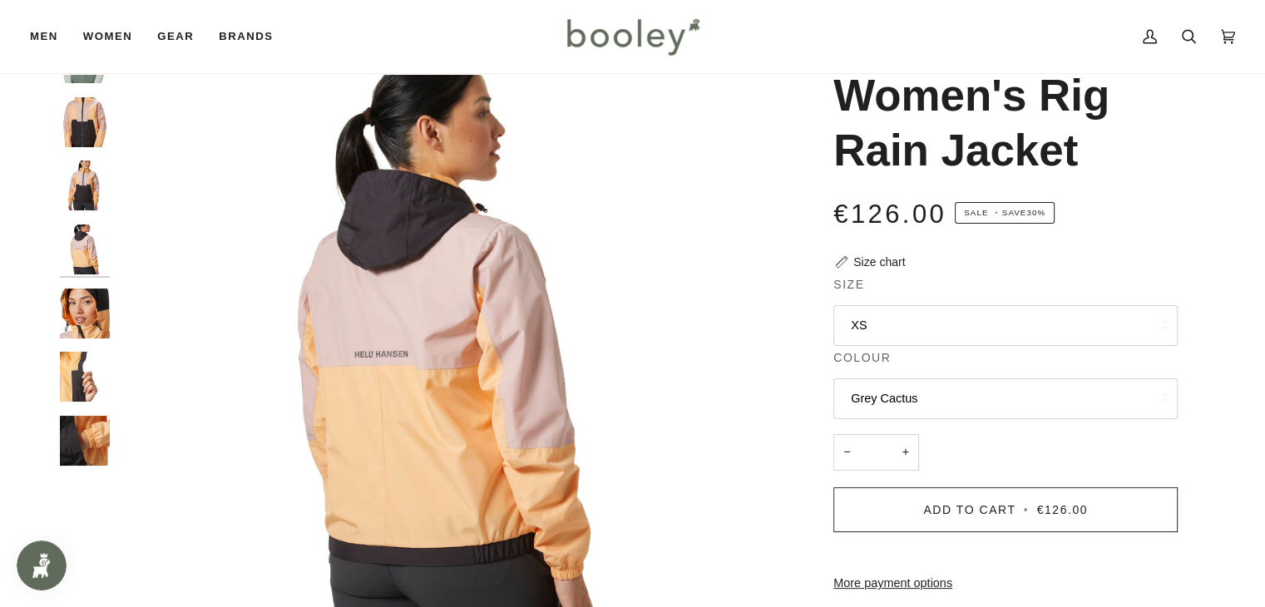
click at [70, 297] on img "Helly Hansen Women's Rig Rain Jacket Miami Peach - Booley Galway" at bounding box center [85, 314] width 50 height 50
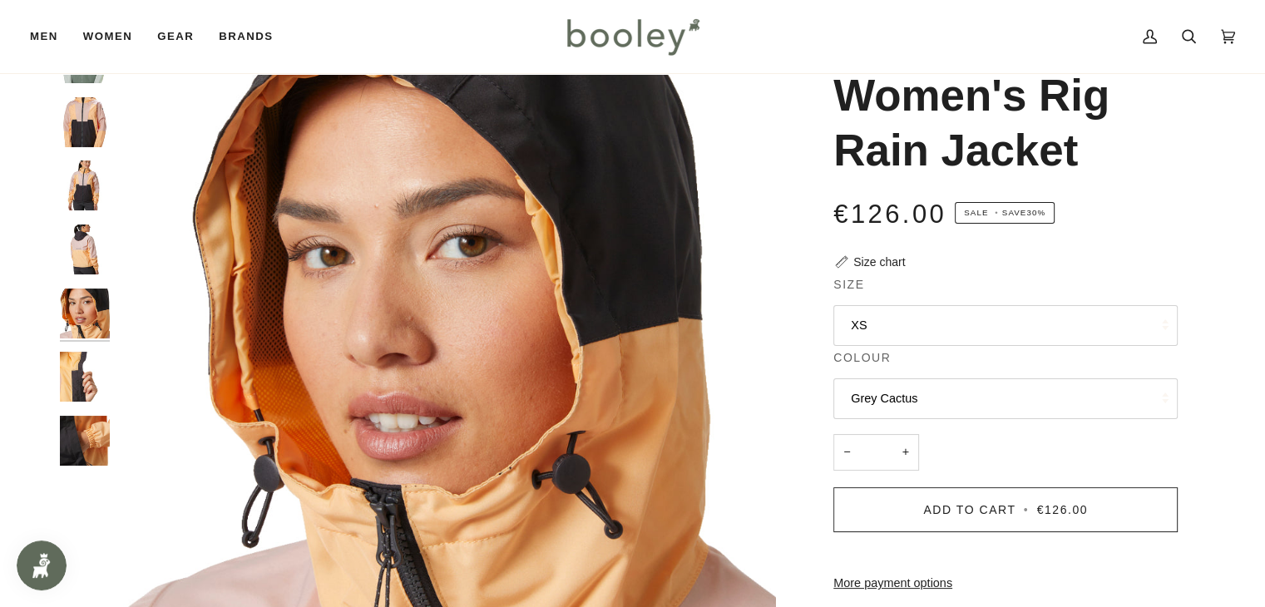
click at [79, 379] on img "Helly Hansen Women's Rig Rain Jacket Miami Peach - Booley Galway" at bounding box center [85, 377] width 50 height 50
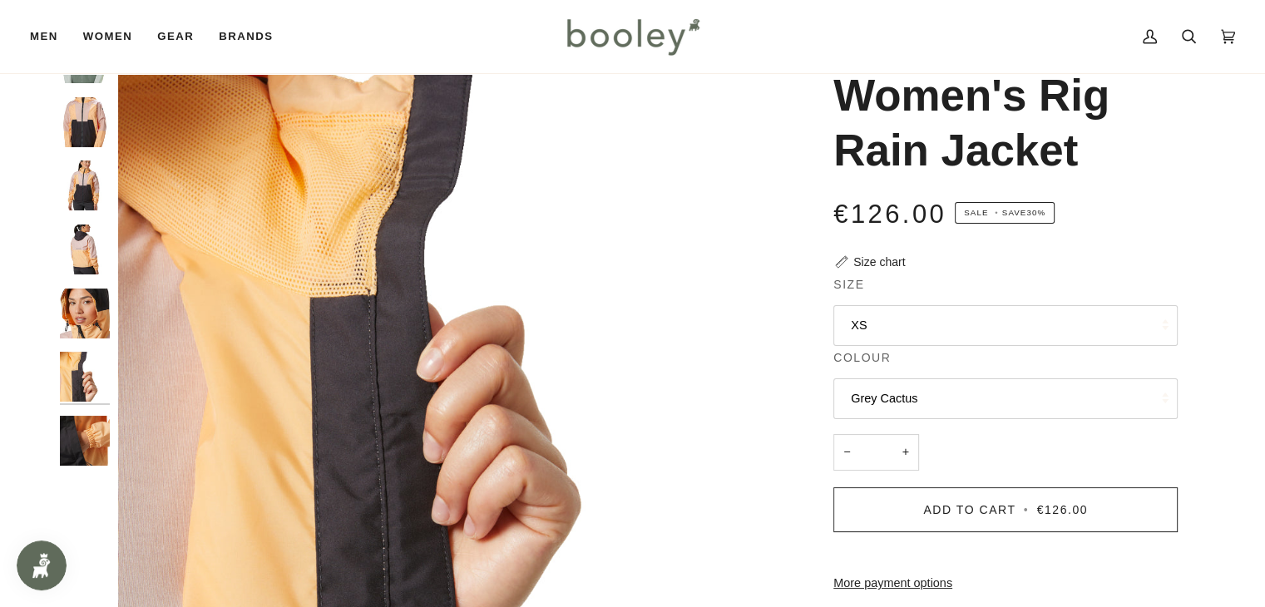
click at [83, 410] on div at bounding box center [89, 256] width 58 height 447
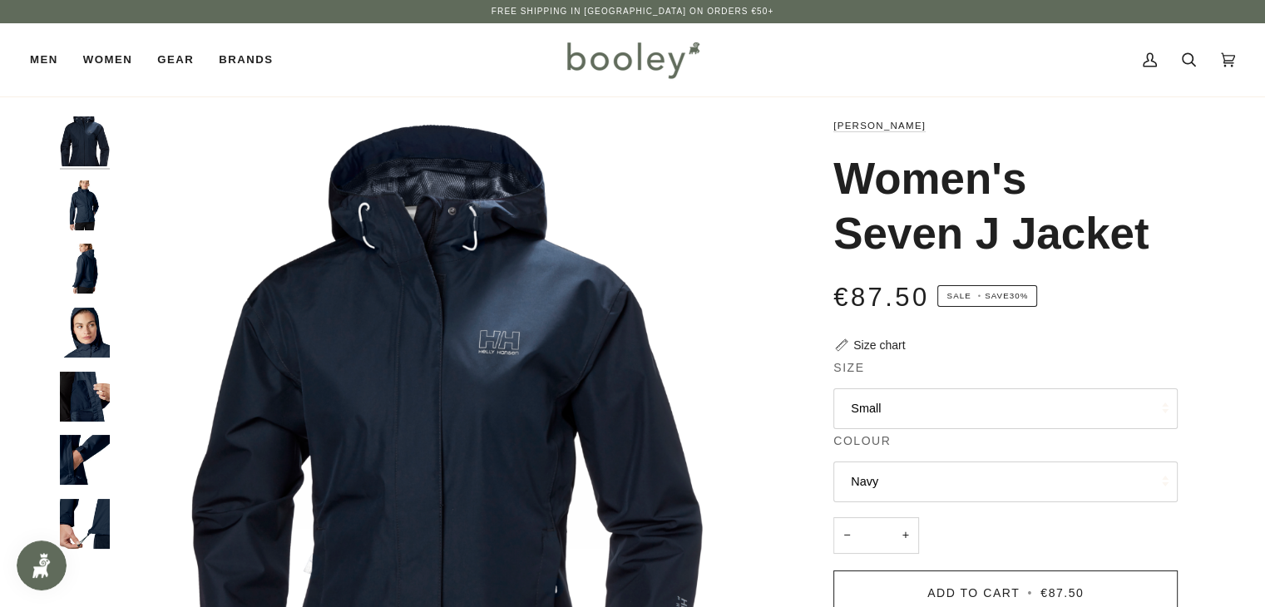
click at [84, 194] on img "Helly Hansen Women's Seven J Jacket Navy - Booley Galway" at bounding box center [85, 205] width 50 height 50
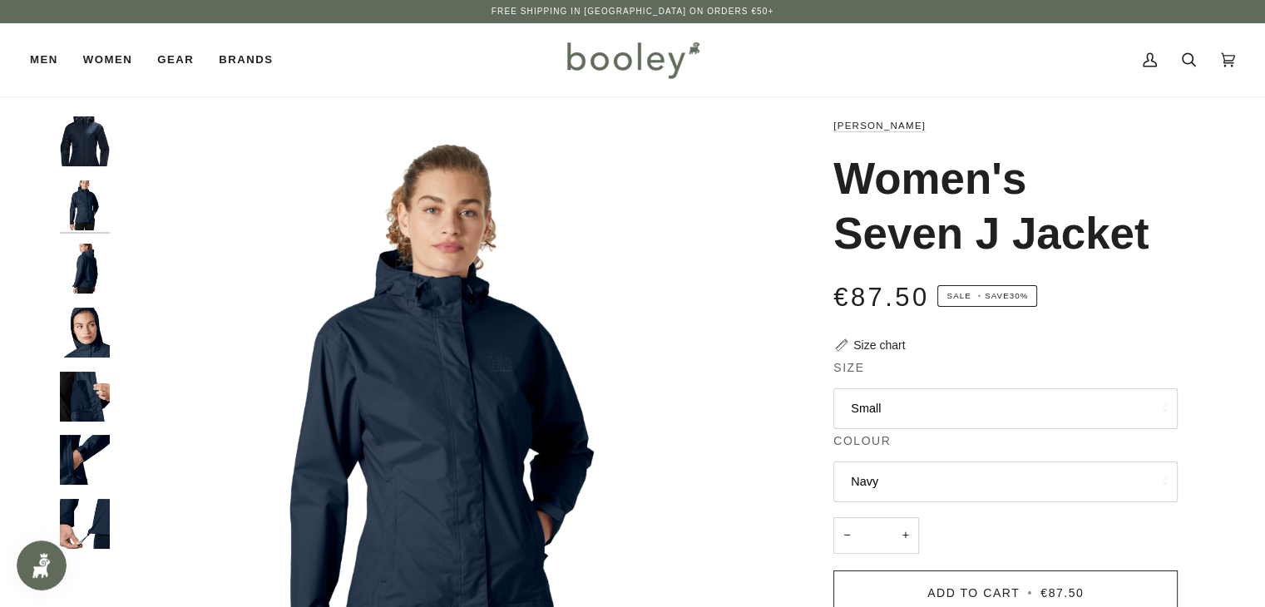
click at [80, 274] on img "Helly Hansen Women's Seven J Jacket Navy - Booley Galway" at bounding box center [85, 269] width 50 height 50
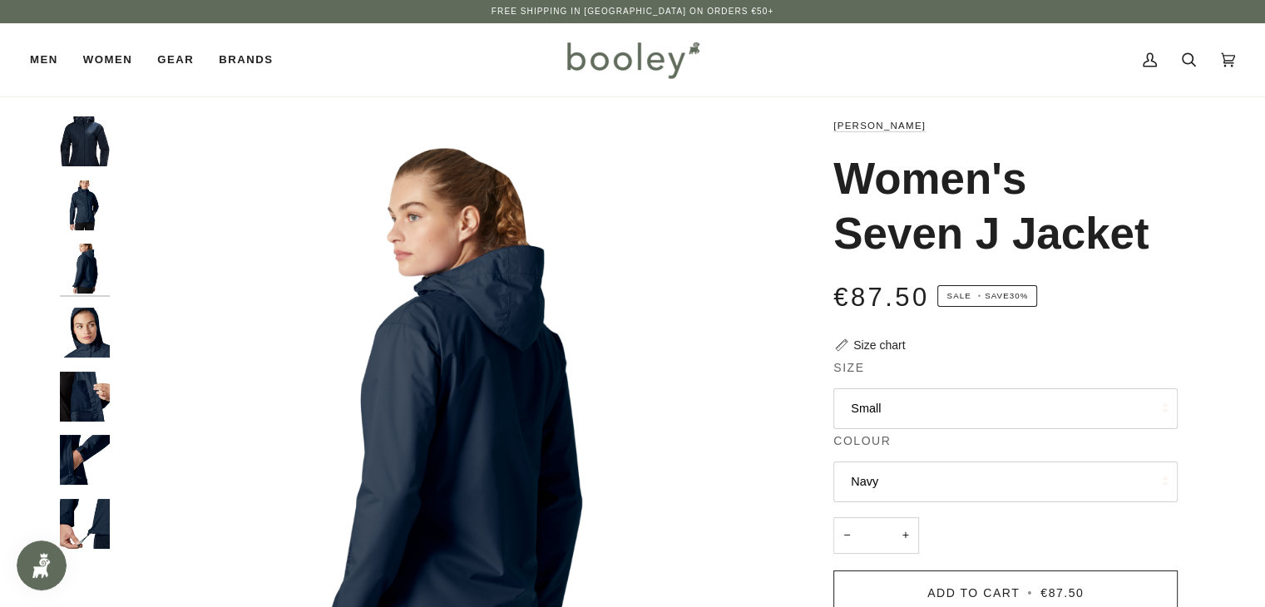
click at [83, 310] on img "Helly Hansen Women's Seven J Jacket Navy - Booley Galway" at bounding box center [85, 333] width 50 height 50
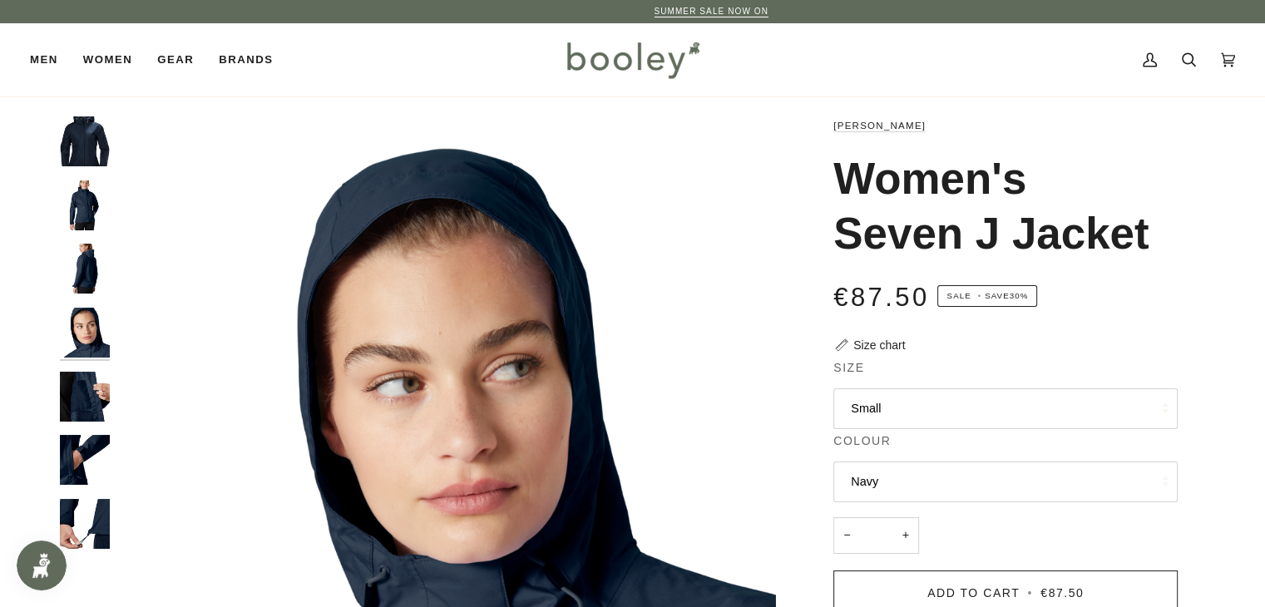
drag, startPoint x: 88, startPoint y: 389, endPoint x: 113, endPoint y: 408, distance: 31.4
click at [87, 391] on img "Helly Hansen Women's Seven J Jacket Navy - Booley Galway" at bounding box center [85, 397] width 50 height 50
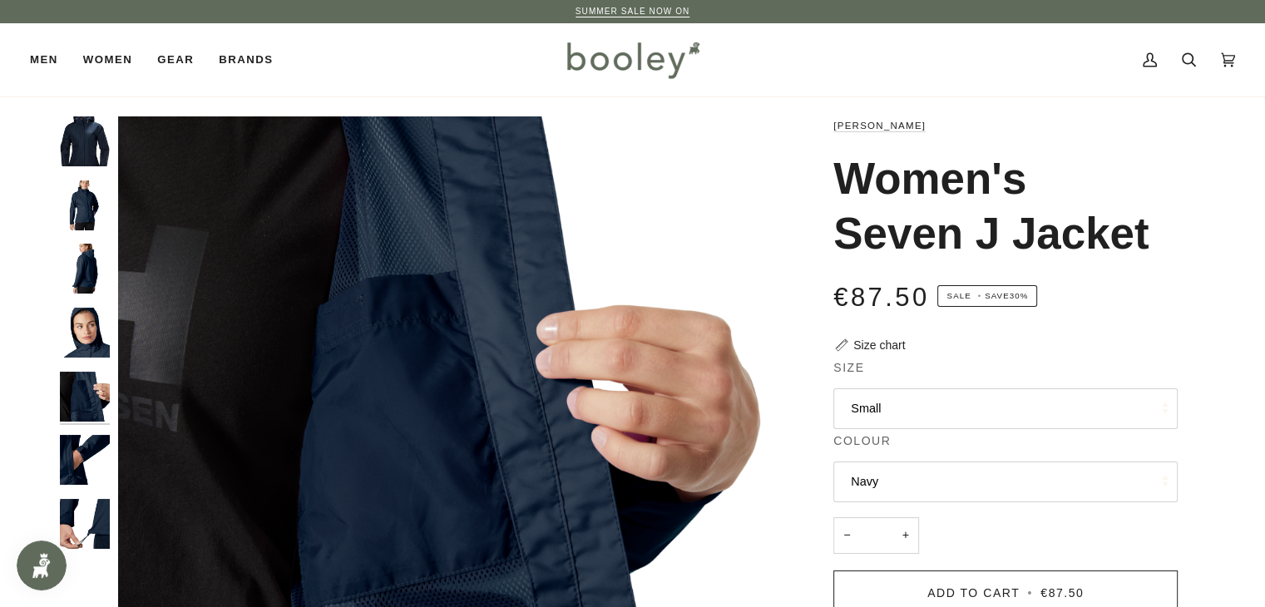
click at [106, 460] on img "Helly Hansen Women's Seven J Jacket Navy - Booley Galway" at bounding box center [85, 460] width 50 height 50
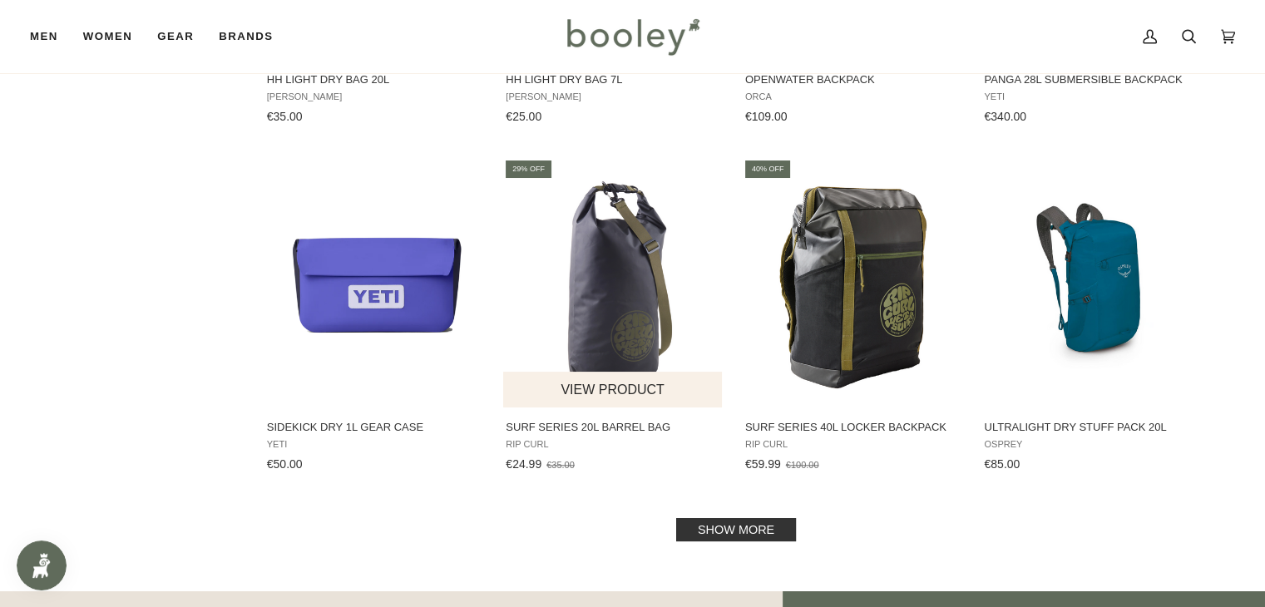
scroll to position [1664, 0]
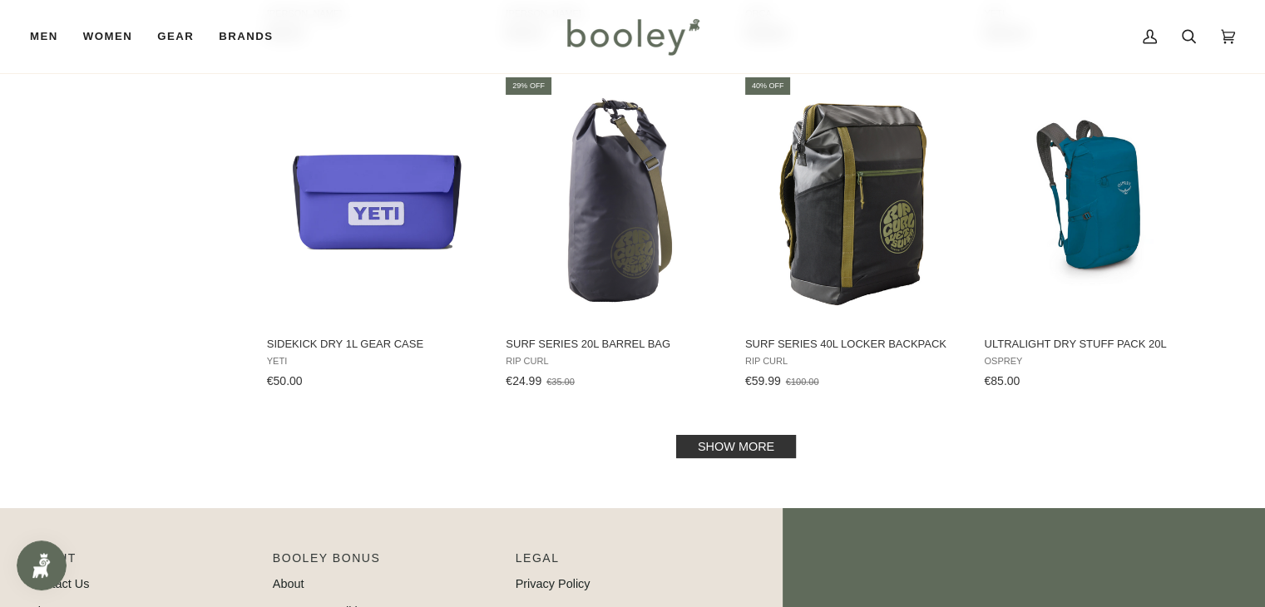
click at [749, 437] on link "Show more" at bounding box center [736, 446] width 120 height 23
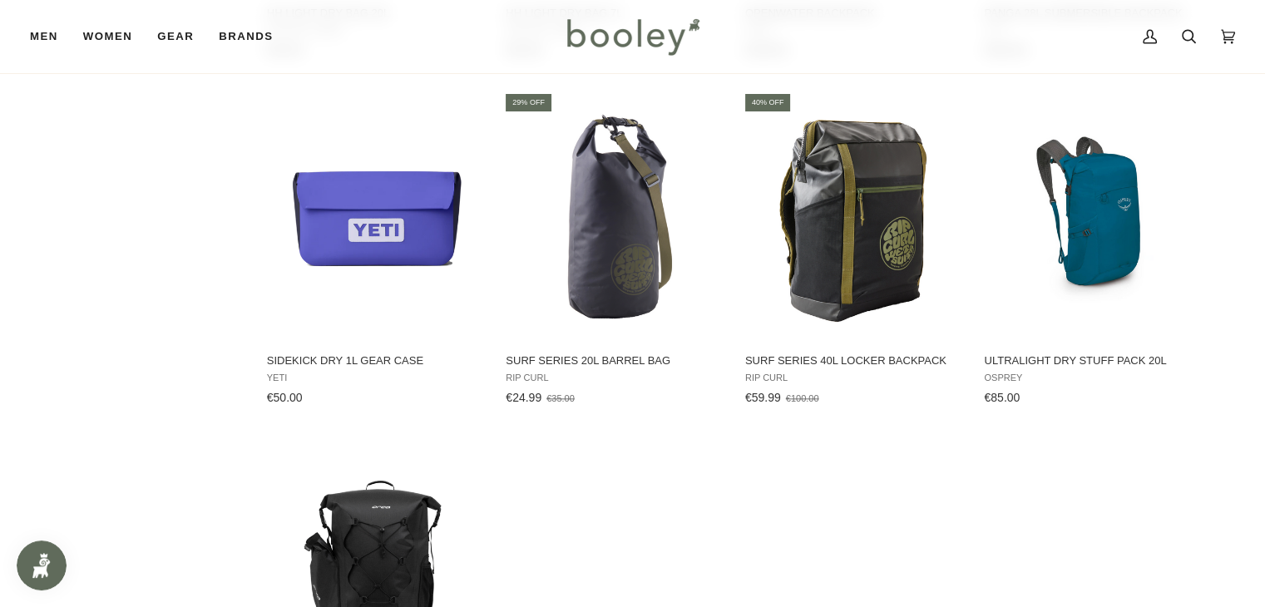
scroll to position [1664, 0]
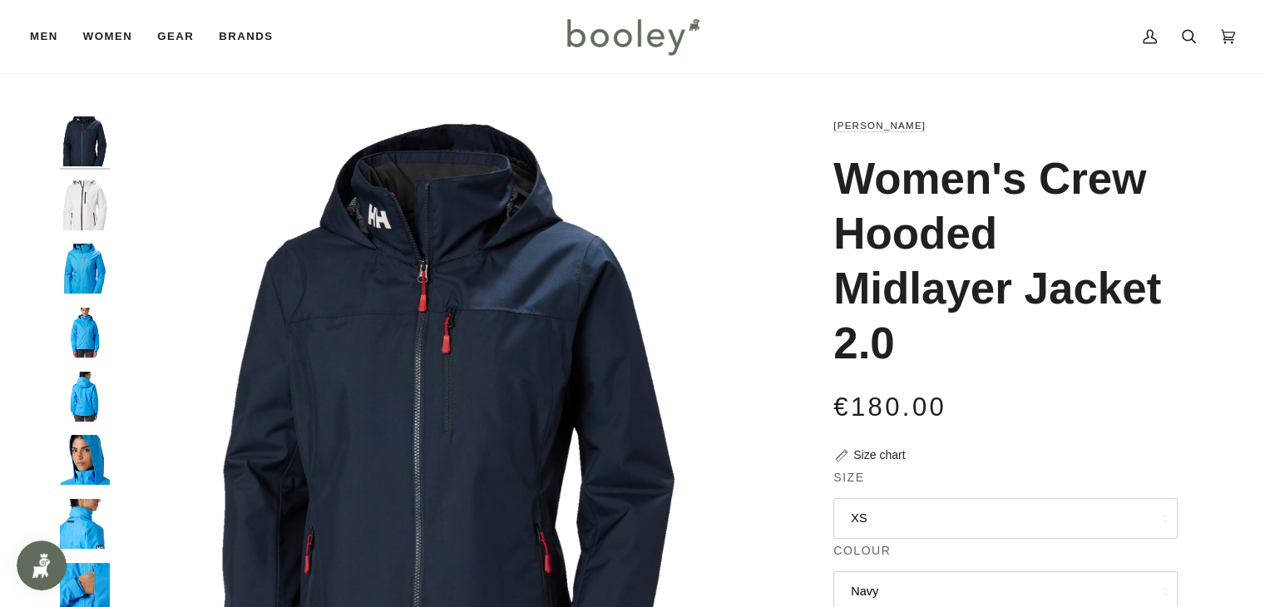
scroll to position [83, 0]
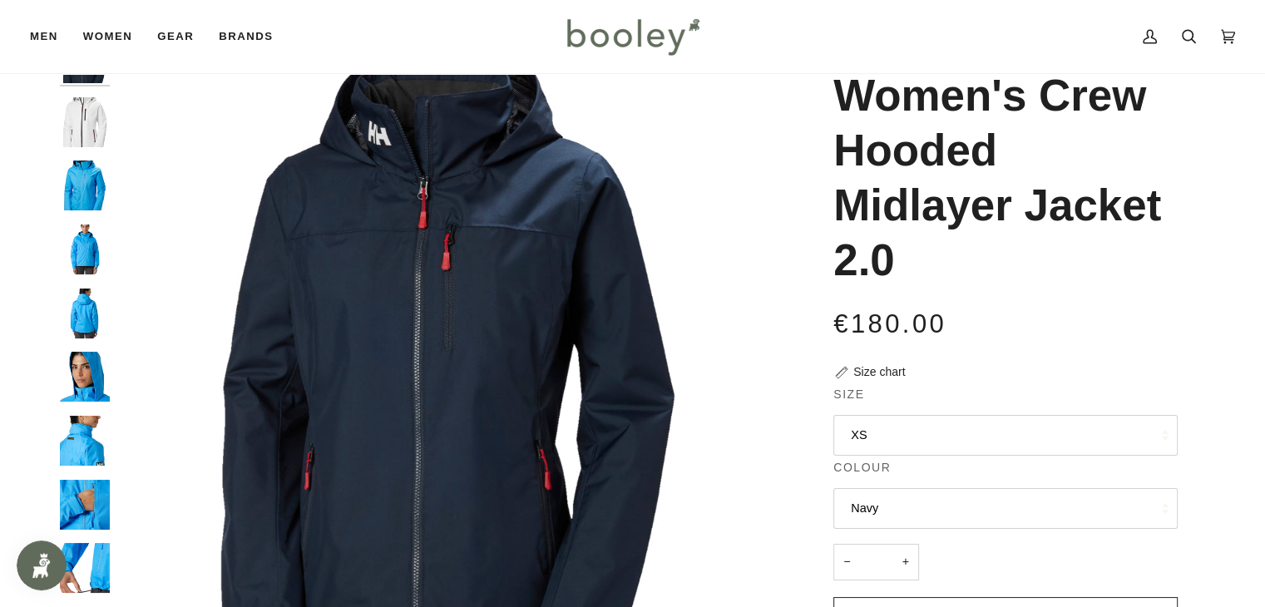
click at [978, 499] on button "Navy" at bounding box center [1005, 508] width 344 height 41
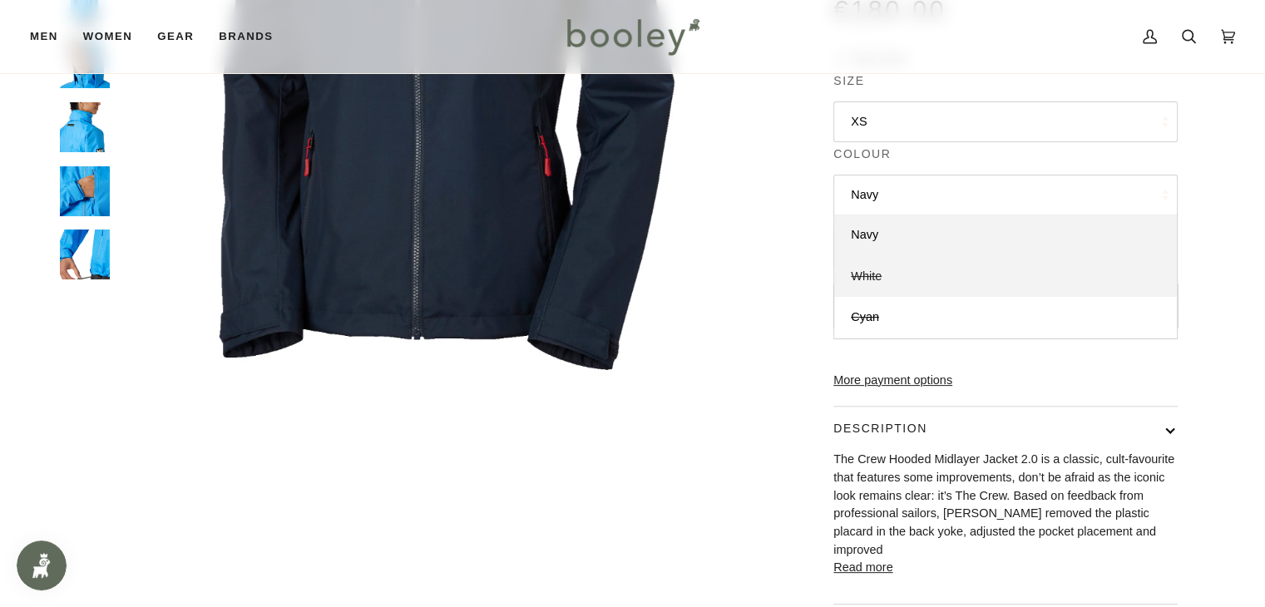
scroll to position [416, 0]
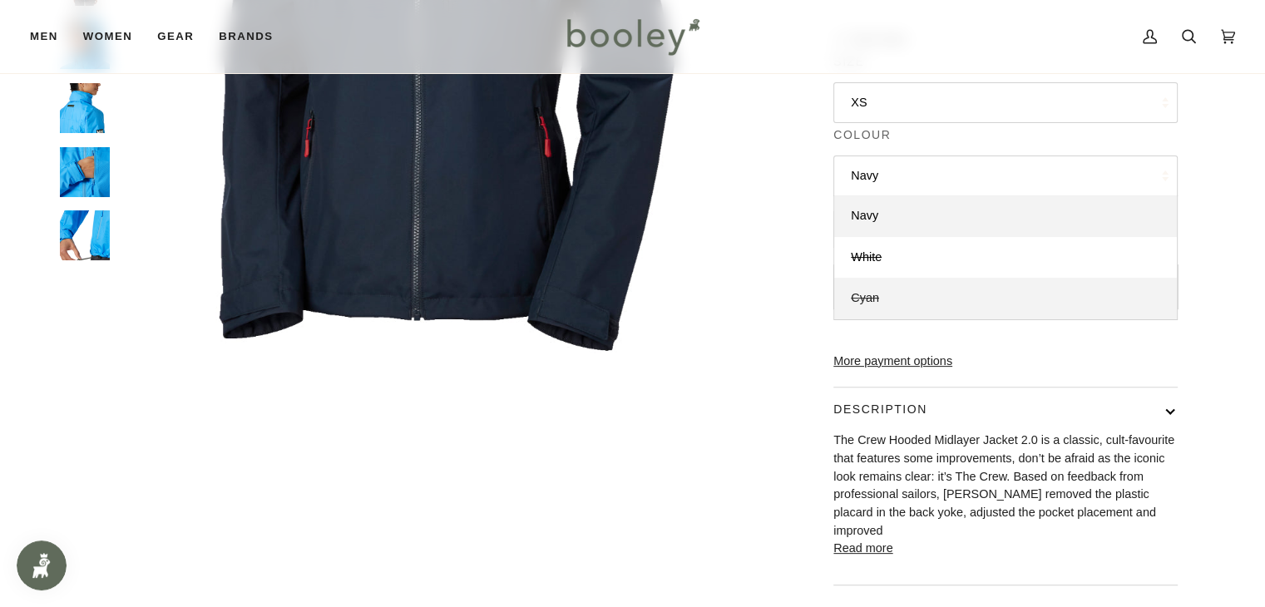
click at [895, 294] on link "Cyan" at bounding box center [1005, 299] width 343 height 42
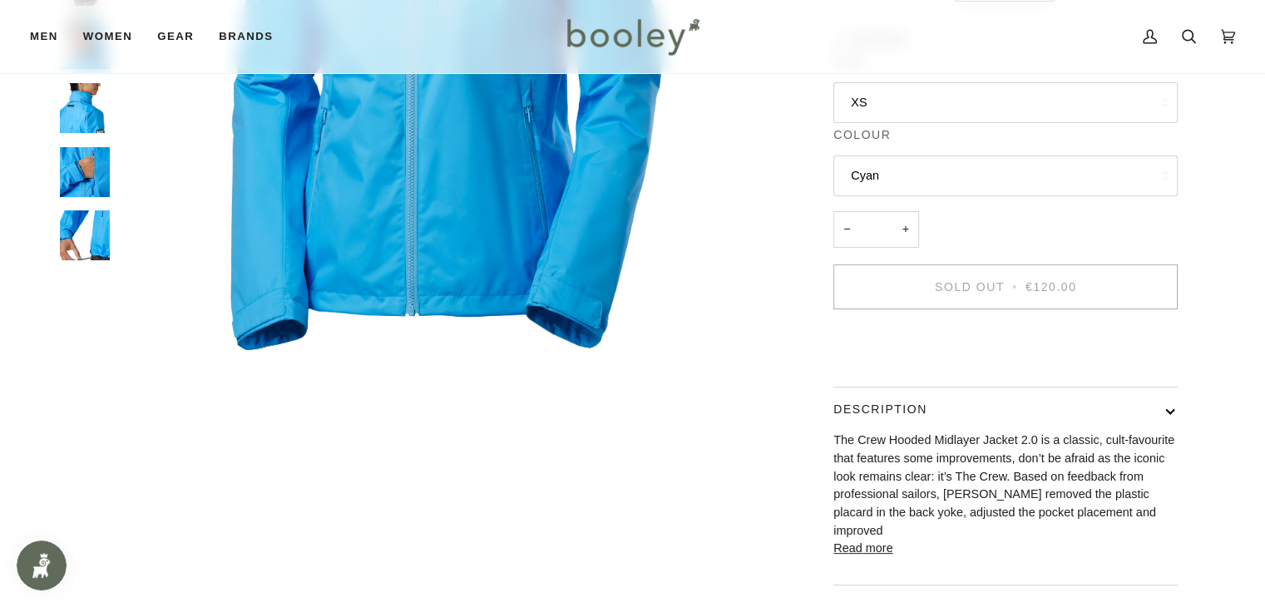
click at [915, 170] on button "Cyan" at bounding box center [1005, 176] width 344 height 41
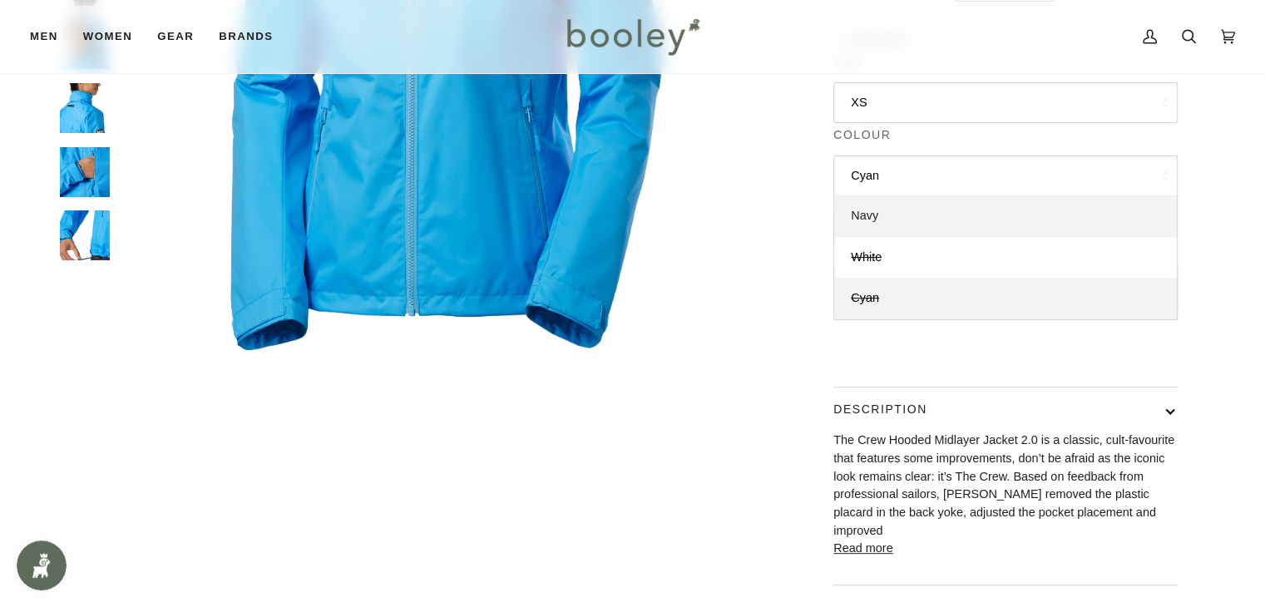
click at [902, 215] on link "Navy" at bounding box center [1005, 216] width 343 height 42
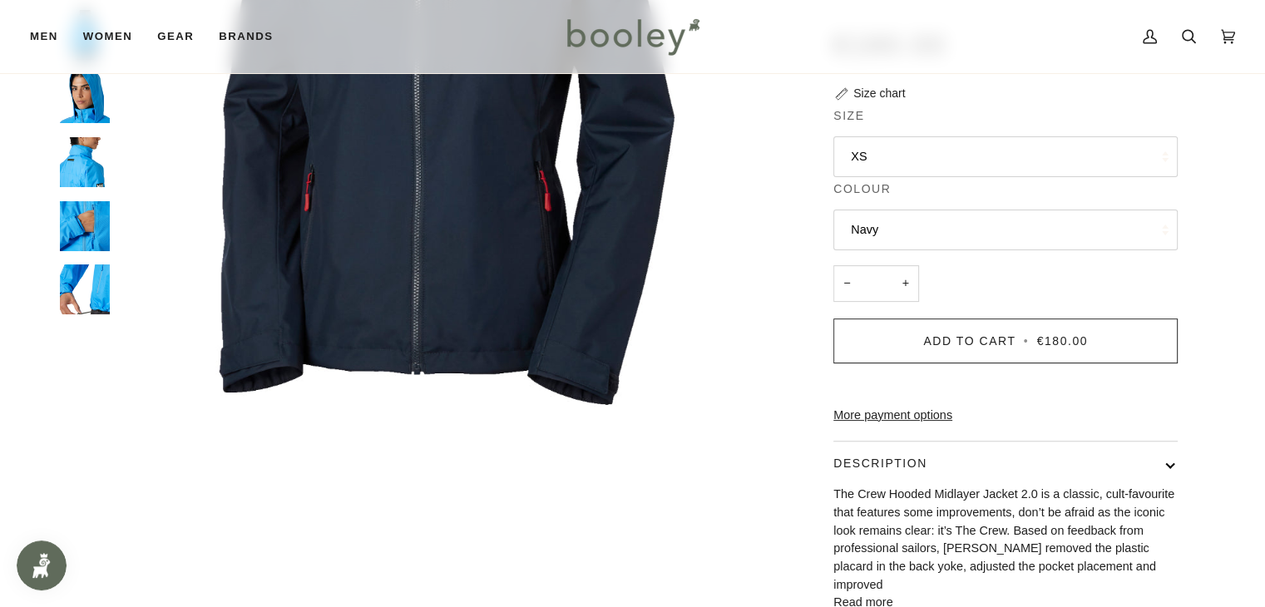
scroll to position [333, 0]
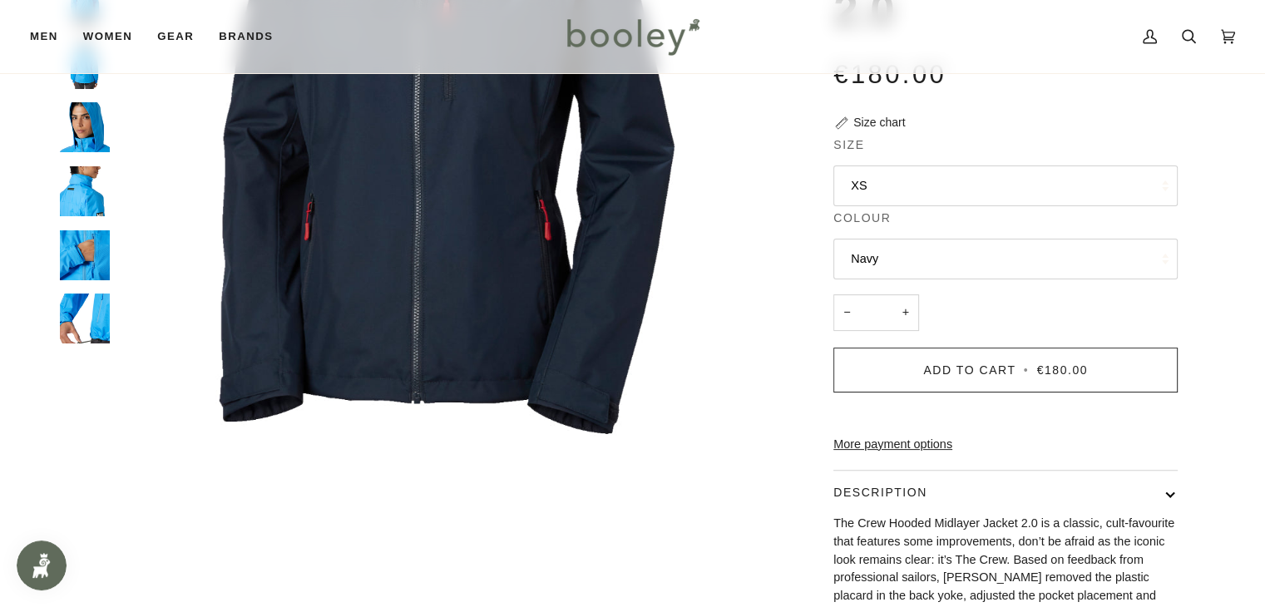
click at [907, 191] on button "XS" at bounding box center [1005, 186] width 344 height 41
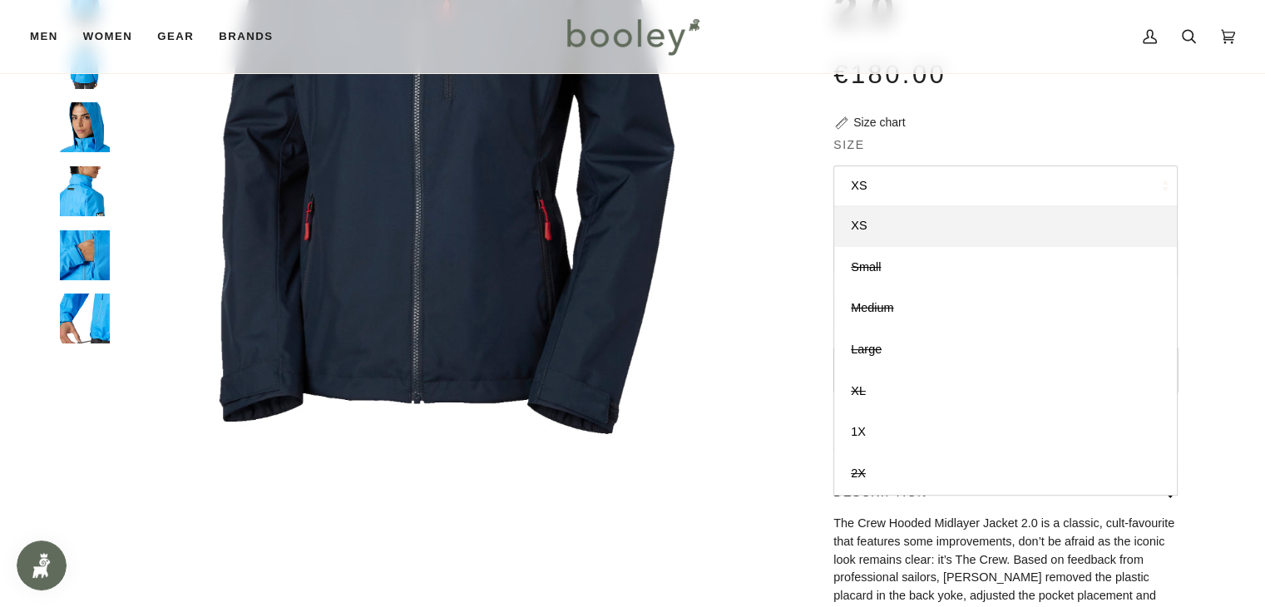
click at [792, 457] on div "[PERSON_NAME] Women's Crew Hooded Midlayer Jacket 2.0 €180.00 Sale • Save 33% S…" at bounding box center [991, 266] width 430 height 964
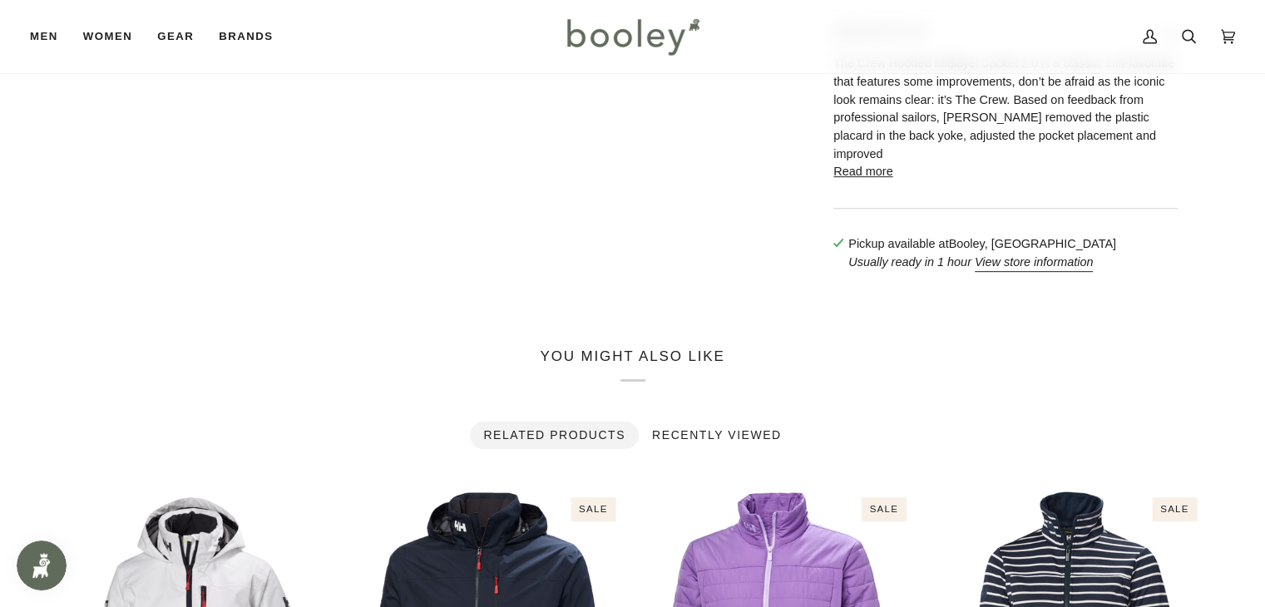
scroll to position [582, 0]
